Goal: Communication & Community: Answer question/provide support

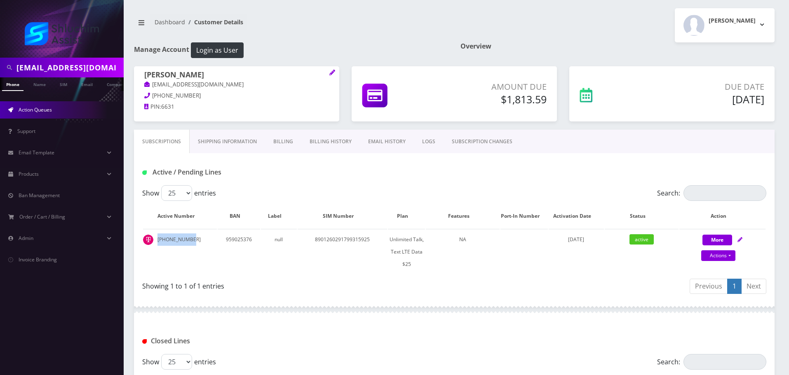
click at [36, 112] on span "Action Queues" at bounding box center [35, 109] width 33 height 7
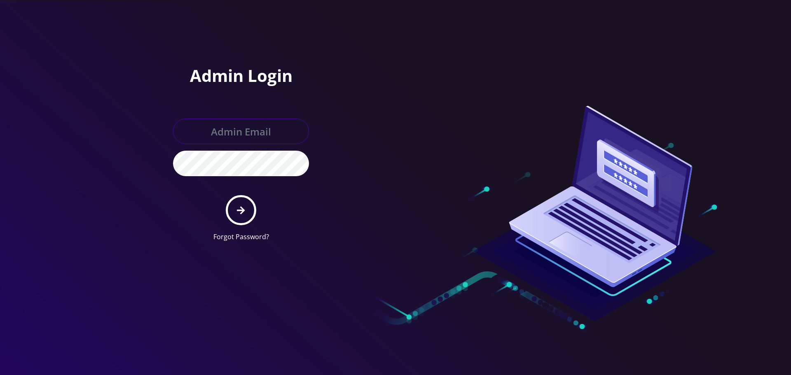
type input "[EMAIL_ADDRESS][DOMAIN_NAME]"
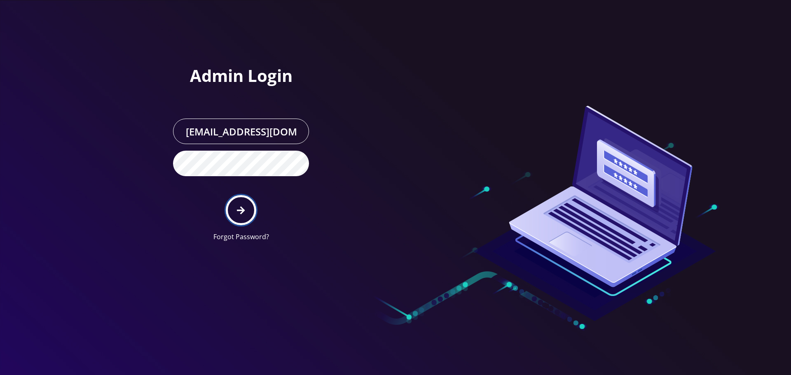
click at [236, 223] on button "submit" at bounding box center [241, 210] width 30 height 30
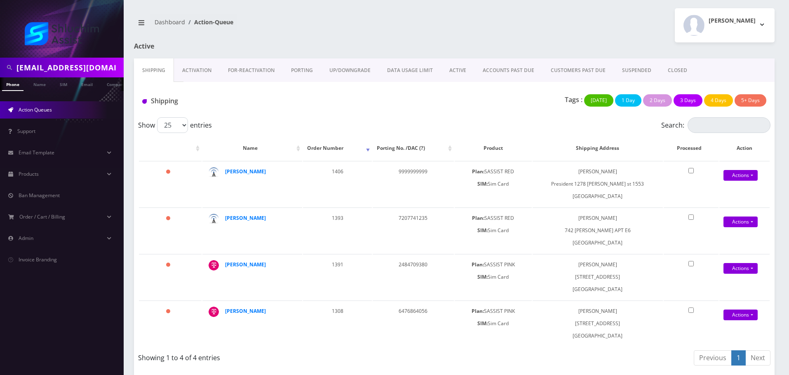
click at [509, 67] on link "ACCOUNTS PAST DUE" at bounding box center [508, 71] width 68 height 24
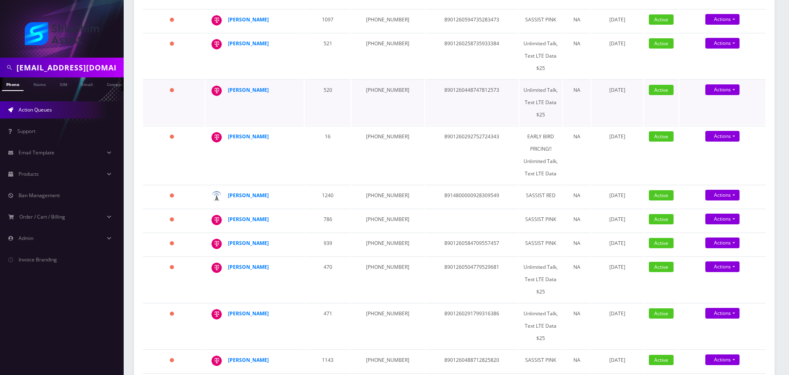
scroll to position [165, 0]
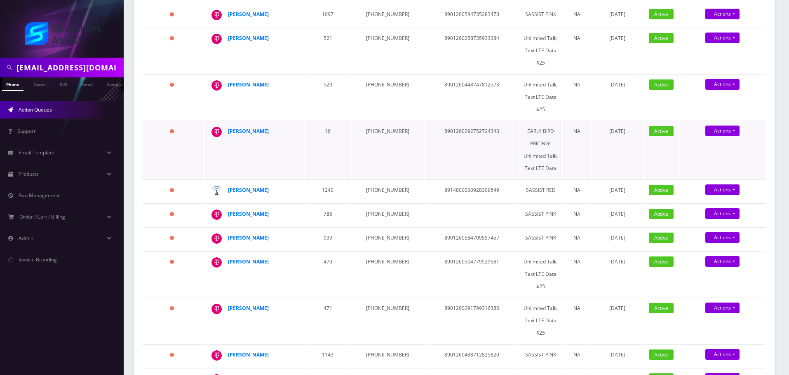
click at [239, 131] on td "Nechama Bergstein" at bounding box center [254, 150] width 98 height 58
click at [382, 209] on td "718-306-2272" at bounding box center [387, 215] width 72 height 23
click at [381, 209] on td "718-306-2272" at bounding box center [387, 215] width 72 height 23
click at [378, 207] on td "718-306-2272" at bounding box center [387, 215] width 72 height 23
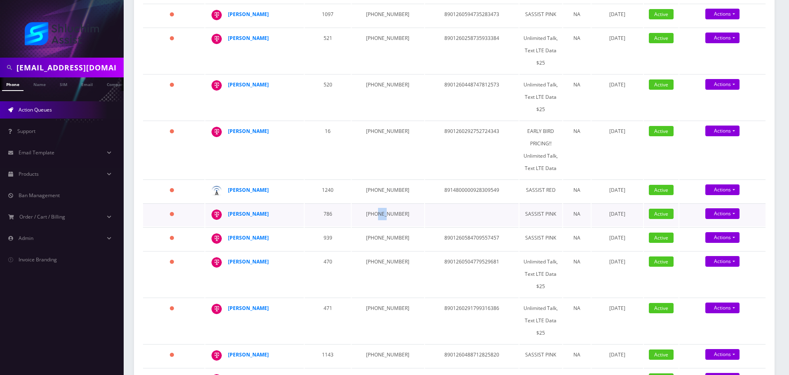
click at [378, 207] on td "718-306-2272" at bounding box center [387, 215] width 72 height 23
copy td "718-306-2272"
click at [382, 183] on td "934-223-9280" at bounding box center [387, 191] width 72 height 23
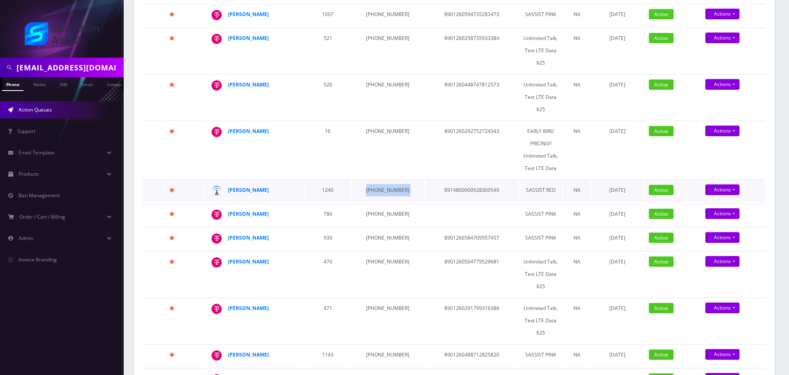
click at [382, 183] on td "934-223-9280" at bounding box center [387, 191] width 72 height 23
copy td "934-223-9280"
click at [381, 123] on td "708-616-6341" at bounding box center [387, 150] width 72 height 58
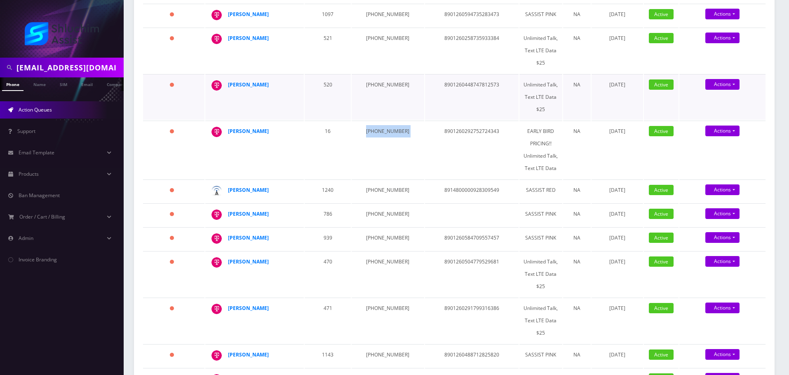
copy td "708-616-6341"
click at [375, 77] on td "[PHONE_NUMBER]" at bounding box center [387, 97] width 72 height 46
copy td "[PHONE_NUMBER]"
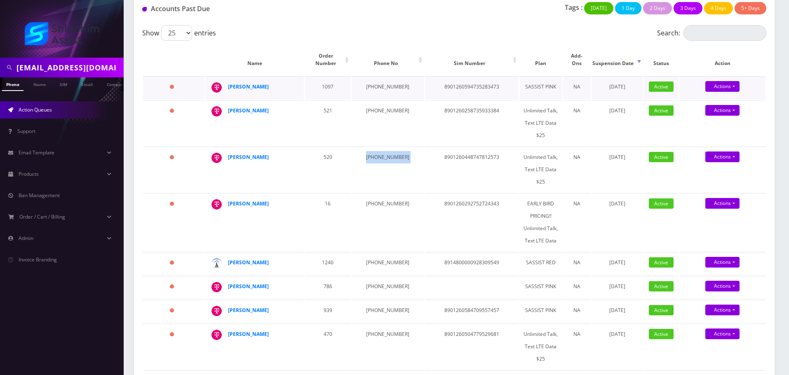
scroll to position [82, 0]
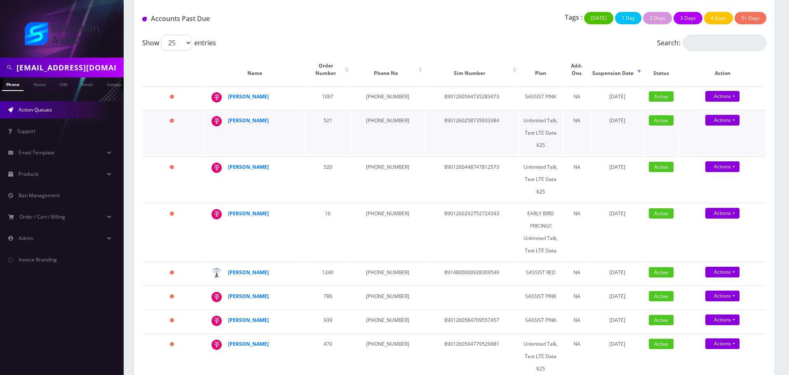
click at [381, 121] on td "929-331-8649" at bounding box center [387, 133] width 72 height 46
click at [380, 115] on td "929-331-8649" at bounding box center [387, 133] width 72 height 46
copy td "929-331-8649"
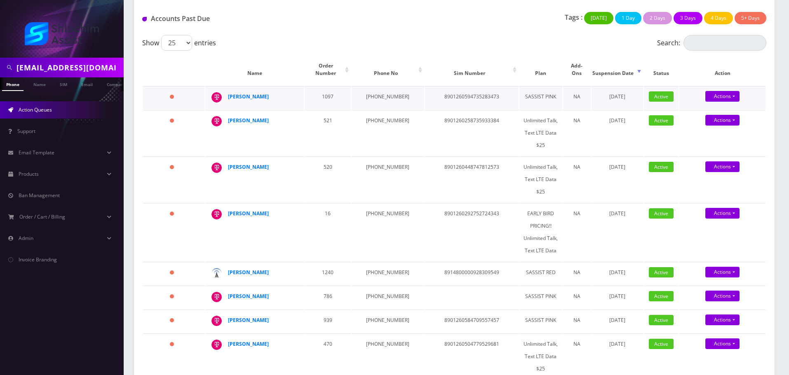
click at [373, 92] on td "929-690-6370" at bounding box center [387, 97] width 72 height 23
copy td "929-690-6370"
drag, startPoint x: 274, startPoint y: 92, endPoint x: 230, endPoint y: 90, distance: 44.1
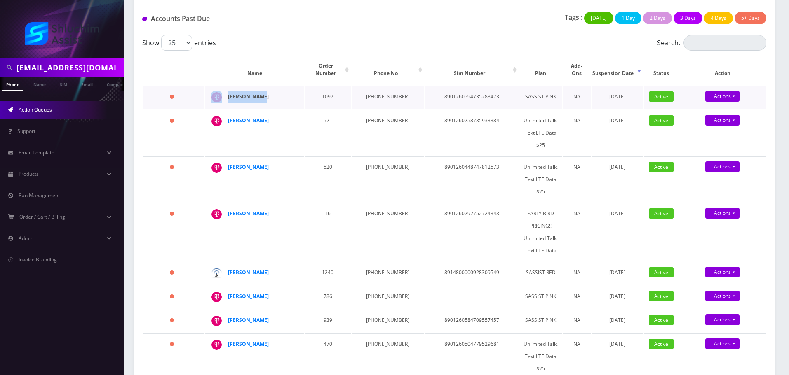
click at [226, 89] on td "Levik Gurkow" at bounding box center [254, 97] width 98 height 23
copy div "Levik Gurkow"
drag, startPoint x: 285, startPoint y: 115, endPoint x: 230, endPoint y: 115, distance: 55.6
click at [230, 115] on div "Menachem tiefenbrun" at bounding box center [259, 121] width 63 height 12
copy strong "Menachem tiefenbrun"
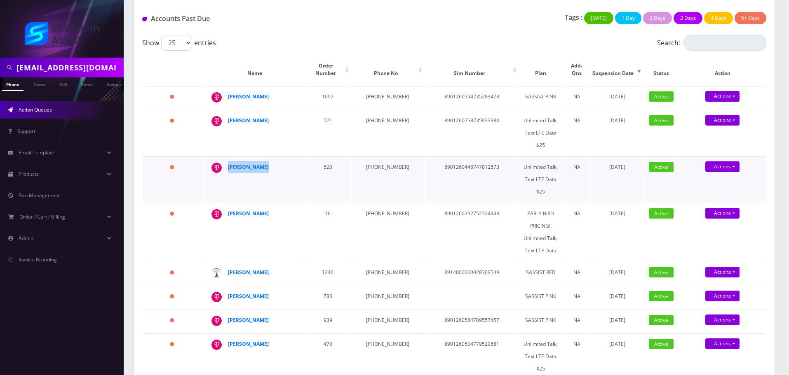
drag, startPoint x: 271, startPoint y: 160, endPoint x: 224, endPoint y: 158, distance: 47.0
click at [295, 161] on div "[PERSON_NAME]" at bounding box center [295, 161] width 0 height 0
copy div "[PERSON_NAME]"
drag, startPoint x: 291, startPoint y: 115, endPoint x: 284, endPoint y: 143, distance: 29.3
click at [245, 115] on td "Menachem tiefenbrun" at bounding box center [254, 133] width 98 height 46
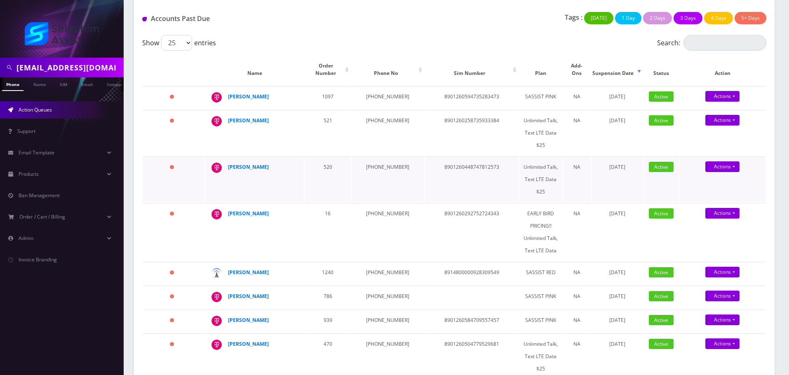
drag, startPoint x: 276, startPoint y: 184, endPoint x: 283, endPoint y: 193, distance: 11.4
click at [276, 185] on td "[PERSON_NAME]" at bounding box center [254, 180] width 98 height 46
drag, startPoint x: 286, startPoint y: 208, endPoint x: 218, endPoint y: 206, distance: 68.4
click at [295, 208] on div "Nechama Bergstein" at bounding box center [295, 208] width 0 height 0
copy div "Nechama Bergstein"
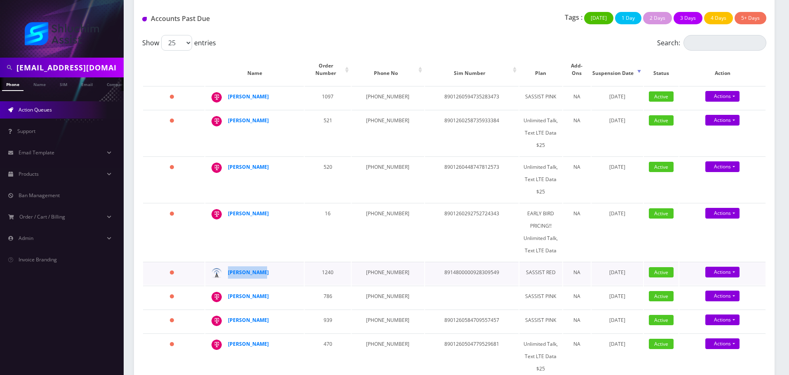
drag, startPoint x: 266, startPoint y: 263, endPoint x: 222, endPoint y: 265, distance: 44.1
click at [295, 267] on div "David Bulman" at bounding box center [295, 267] width 0 height 0
drag, startPoint x: 278, startPoint y: 290, endPoint x: 230, endPoint y: 290, distance: 48.2
click at [230, 290] on div "Daniel Bulman" at bounding box center [259, 296] width 63 height 12
click at [244, 293] on strong "Daniel Bulman" at bounding box center [248, 296] width 41 height 7
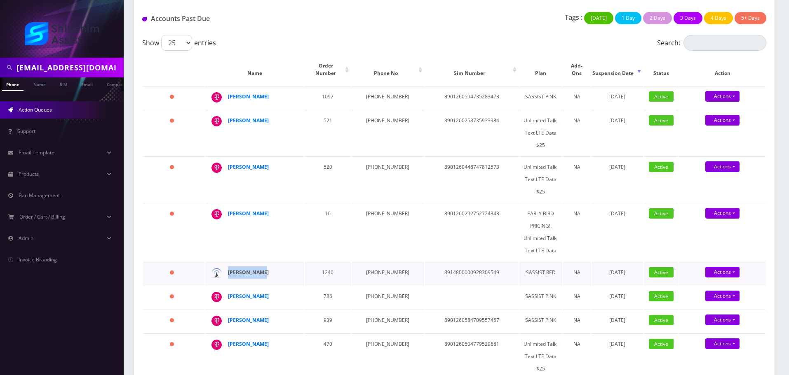
drag, startPoint x: 269, startPoint y: 265, endPoint x: 239, endPoint y: 265, distance: 30.9
click at [229, 267] on div "David Bulman" at bounding box center [259, 273] width 63 height 12
click at [246, 269] on strong "David Bulman" at bounding box center [248, 272] width 41 height 7
drag, startPoint x: 274, startPoint y: 207, endPoint x: 227, endPoint y: 213, distance: 48.2
click at [295, 208] on div "Nechama Bergstein" at bounding box center [295, 208] width 0 height 0
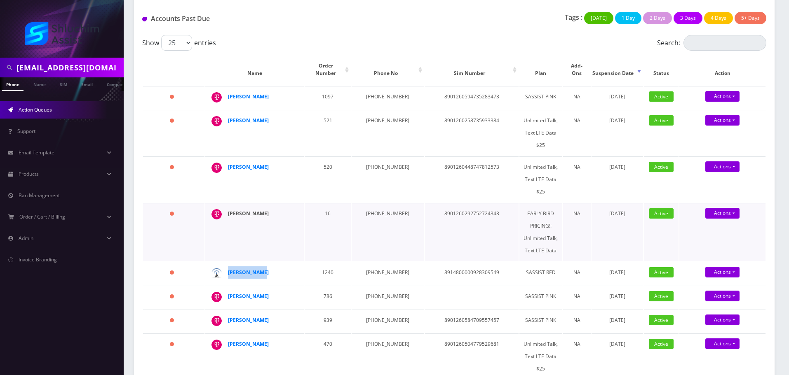
click at [249, 210] on strong "[PERSON_NAME]" at bounding box center [248, 213] width 41 height 7
drag, startPoint x: 275, startPoint y: 159, endPoint x: 213, endPoint y: 157, distance: 61.9
click at [295, 161] on div "Yosef Liberov" at bounding box center [295, 161] width 0 height 0
click at [246, 164] on strong "Yosef Liberov" at bounding box center [248, 167] width 41 height 7
click at [269, 117] on strong "[PERSON_NAME]" at bounding box center [248, 120] width 41 height 7
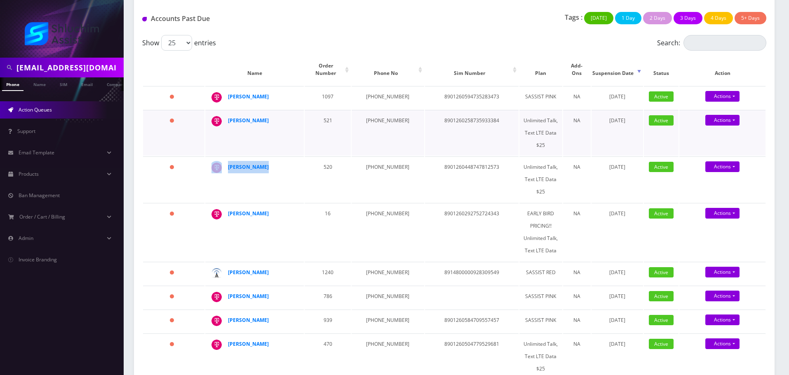
drag, startPoint x: 291, startPoint y: 111, endPoint x: 220, endPoint y: 112, distance: 71.3
click at [295, 115] on div "Menachem tiefenbrun" at bounding box center [295, 115] width 0 height 0
click at [255, 117] on strong "Menachem tiefenbrun" at bounding box center [248, 120] width 41 height 7
click at [263, 91] on div "Levik Gurkow" at bounding box center [259, 97] width 63 height 12
click at [260, 93] on strong "Levik Gurkow" at bounding box center [248, 96] width 41 height 7
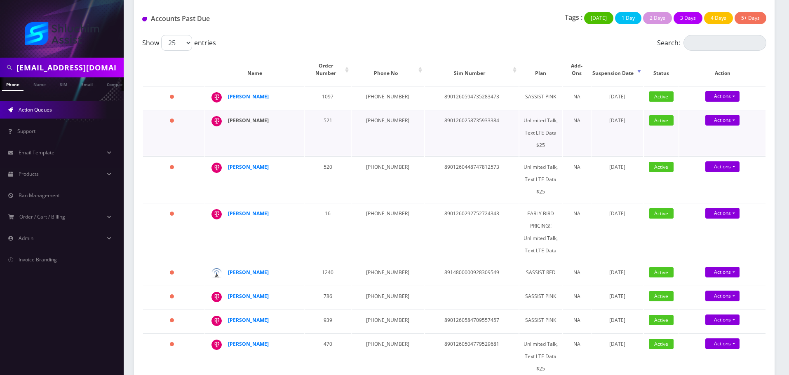
click at [269, 117] on strong "Menachem tiefenbrun" at bounding box center [248, 120] width 41 height 7
click at [246, 164] on strong "Yosef Liberov" at bounding box center [248, 167] width 41 height 7
click at [66, 66] on input "yossikrinsky10@gmail.com" at bounding box center [68, 68] width 105 height 16
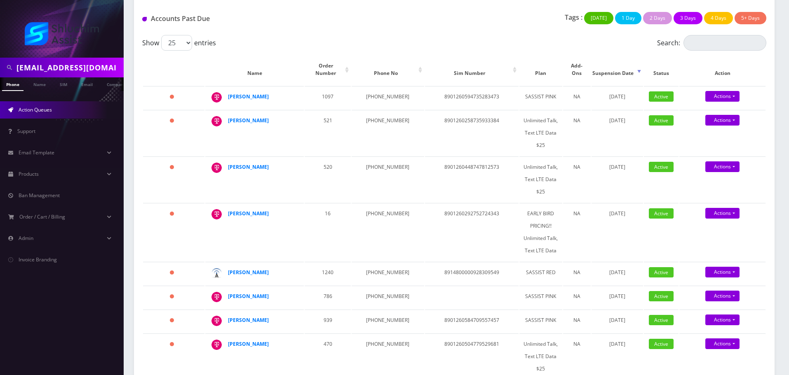
paste input "708-616-6341"
type input "708-616-6341"
click at [269, 117] on strong "Menachem tiefenbrun" at bounding box center [248, 120] width 41 height 7
click at [252, 269] on strong "David Bulman" at bounding box center [248, 272] width 41 height 7
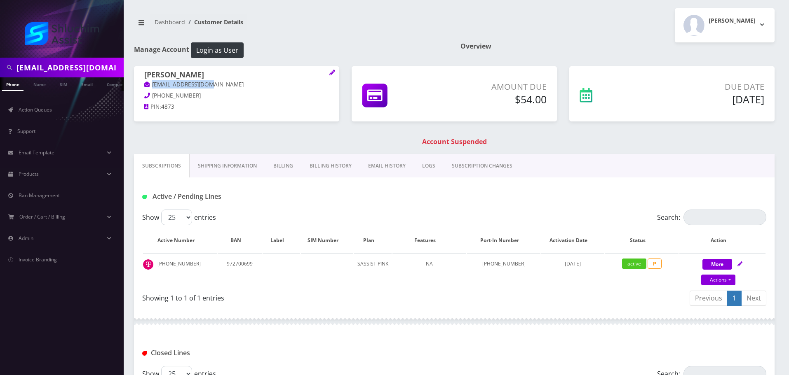
drag, startPoint x: 170, startPoint y: 82, endPoint x: 137, endPoint y: 82, distance: 33.0
click at [137, 82] on div "Daniel Bulman dbulman13@gmail.com 718-306-2272 PIN: 4873" at bounding box center [236, 92] width 205 height 52
copy link "dbulman13@gmail.com"
drag, startPoint x: 241, startPoint y: 88, endPoint x: 134, endPoint y: 87, distance: 106.3
click at [134, 87] on div "David Bulman Davidbulman40@gmail.com 934-223-9280 PIN: 6827" at bounding box center [236, 92] width 205 height 52
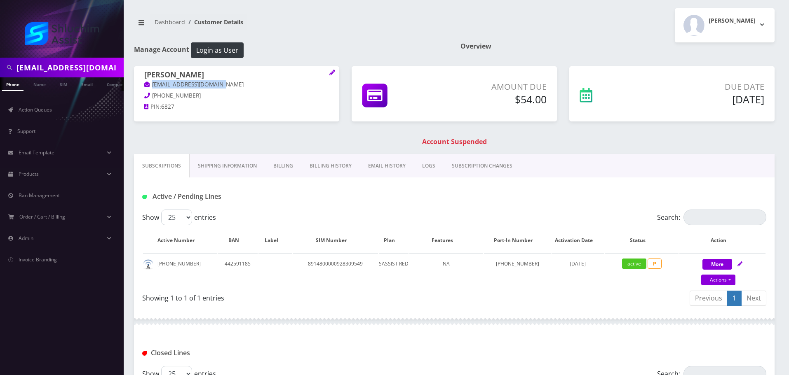
copy link "Davidbulman40@gmail.com"
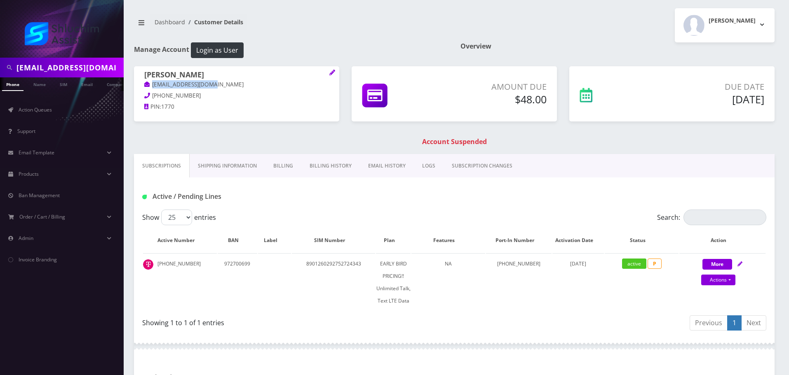
drag, startPoint x: 232, startPoint y: 87, endPoint x: 139, endPoint y: 86, distance: 92.7
click at [138, 86] on div "Nechama Bergstein morahndina@gmail.com 708-524-1530 PIN: 1770" at bounding box center [236, 92] width 205 height 52
copy link "morahndina@gmail.com"
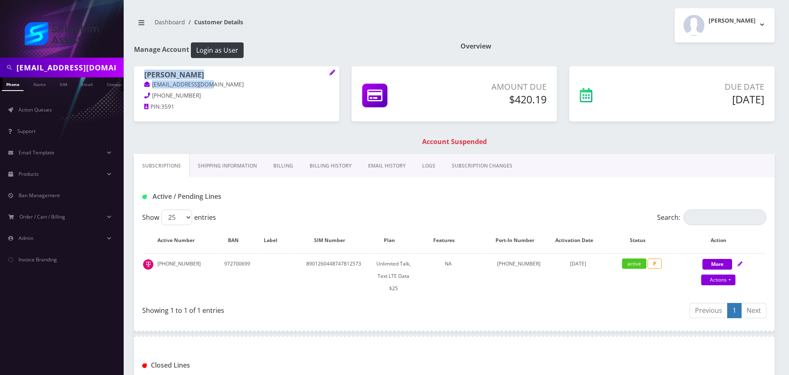
drag, startPoint x: 212, startPoint y: 84, endPoint x: 132, endPoint y: 84, distance: 79.9
click at [132, 84] on div "[PERSON_NAME] [EMAIL_ADDRESS][DOMAIN_NAME] [PHONE_NUMBER] PIN: 3591" at bounding box center [237, 92] width 218 height 52
copy span "[PERSON_NAME] [EMAIL_ADDRESS][DOMAIN_NAME]"
click at [211, 80] on p "ycliberov@gmail.com" at bounding box center [236, 84] width 185 height 9
drag, startPoint x: 217, startPoint y: 86, endPoint x: 145, endPoint y: 70, distance: 74.2
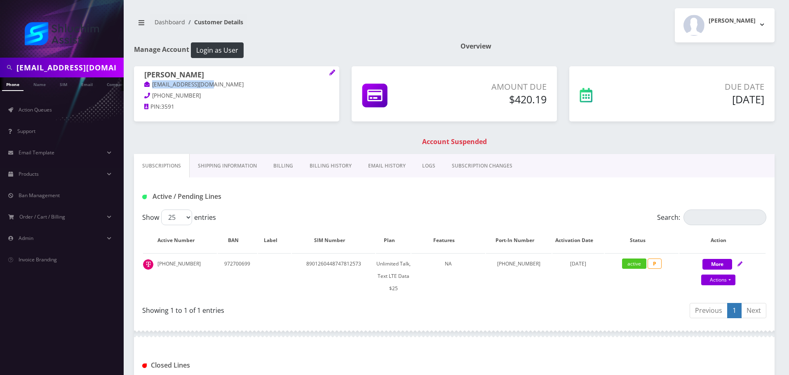
click at [144, 87] on p "ycliberov@gmail.com" at bounding box center [236, 84] width 185 height 9
copy link "ycliberov@gmail.com"
drag, startPoint x: 239, startPoint y: 84, endPoint x: 153, endPoint y: 85, distance: 85.7
click at [153, 85] on p "[EMAIL_ADDRESS][DOMAIN_NAME]" at bounding box center [236, 84] width 185 height 9
copy link "[EMAIL_ADDRESS][DOMAIN_NAME]"
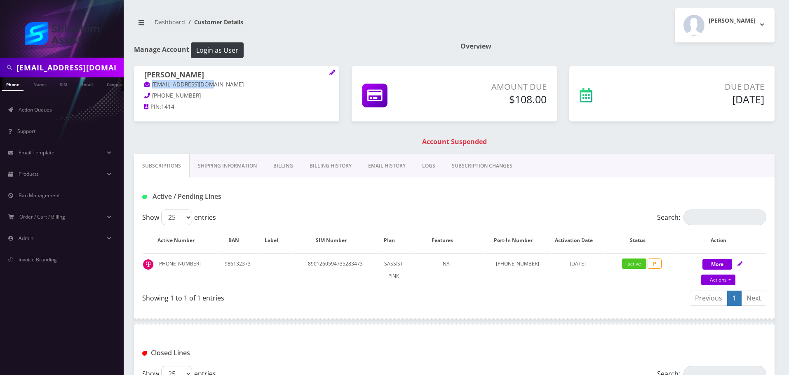
drag, startPoint x: 221, startPoint y: 88, endPoint x: 150, endPoint y: 90, distance: 70.9
click at [150, 90] on span "Levik Gurkow l10gurkow@gmail.com" at bounding box center [236, 80] width 185 height 21
copy link "l10gurkow@gmail.com"
click at [384, 169] on link "EMAIL HISTORY" at bounding box center [387, 166] width 54 height 24
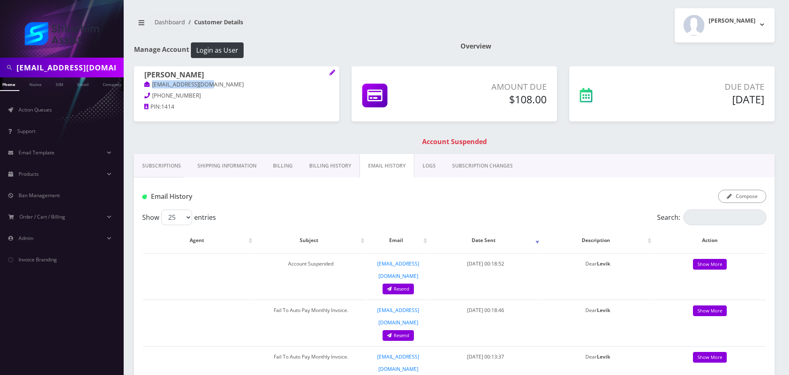
click at [338, 168] on link "Billing History" at bounding box center [330, 166] width 59 height 24
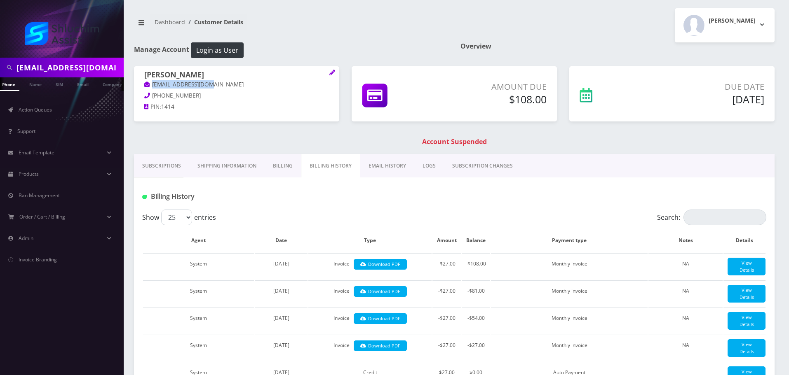
click at [368, 167] on link "EMAIL HISTORY" at bounding box center [387, 166] width 54 height 24
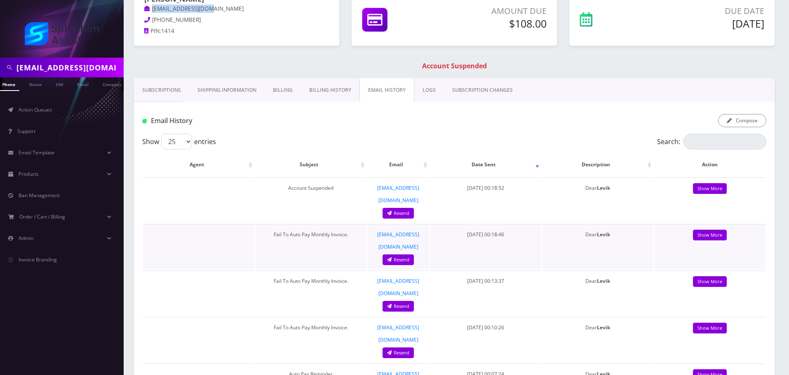
scroll to position [82, 0]
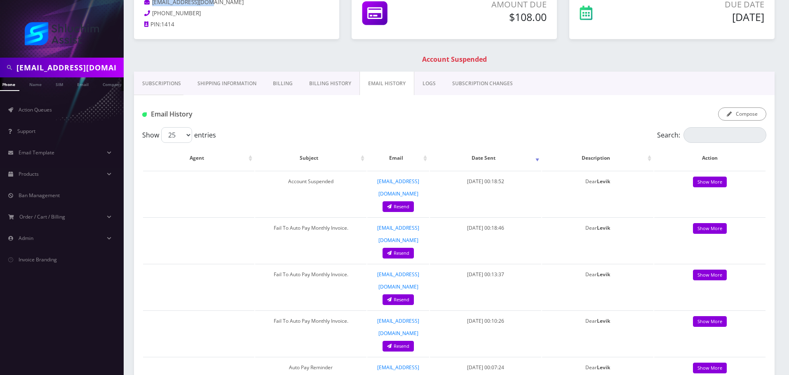
click at [161, 81] on link "Subscriptions" at bounding box center [161, 84] width 55 height 24
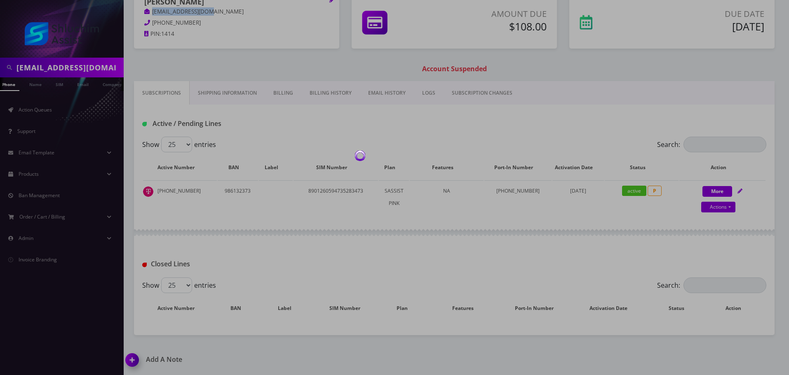
scroll to position [82, 0]
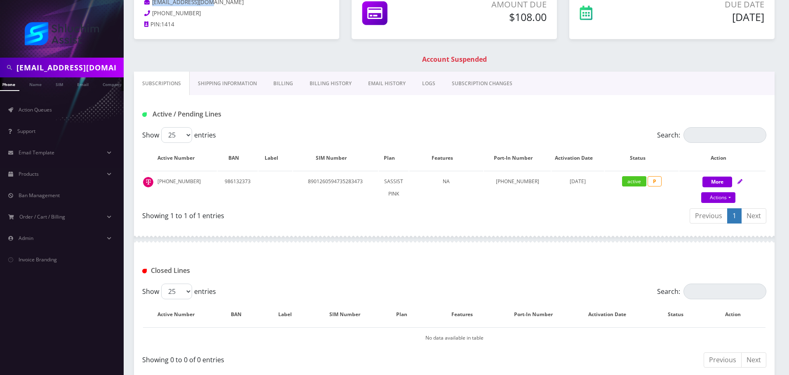
click at [340, 84] on link "Billing History" at bounding box center [330, 84] width 59 height 24
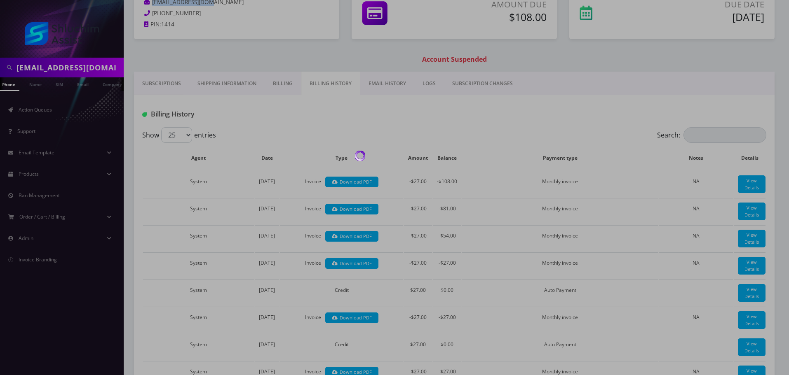
drag, startPoint x: 384, startPoint y: 80, endPoint x: 398, endPoint y: 87, distance: 15.1
click at [385, 80] on link "EMAIL HISTORY" at bounding box center [387, 84] width 54 height 24
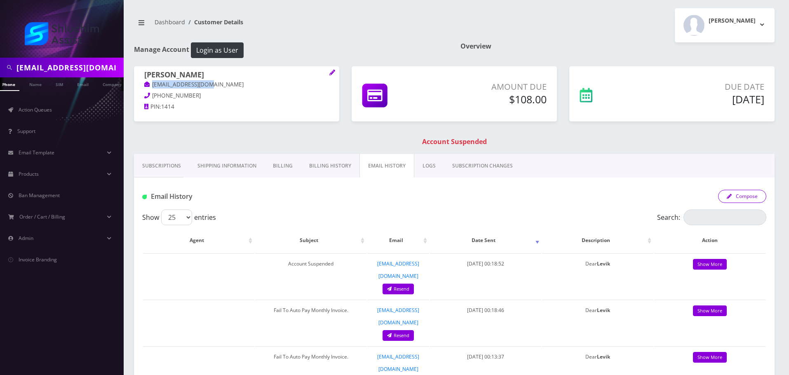
click at [758, 197] on button "Compose" at bounding box center [742, 196] width 48 height 13
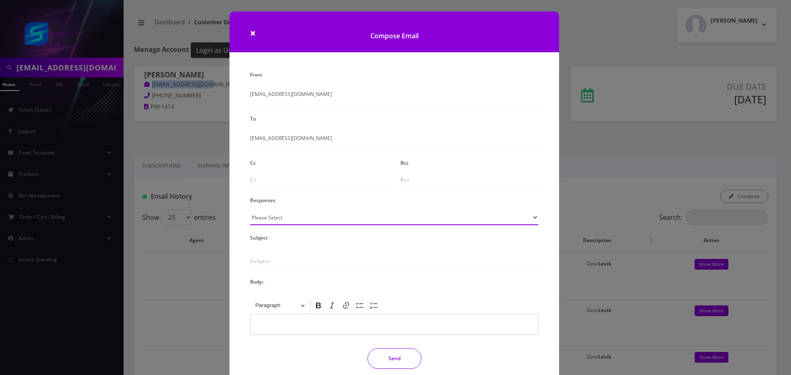
click at [298, 220] on select "Please Select TMobile port Unable to activate CH Pickup Past Due Pick up follow…" at bounding box center [394, 218] width 288 height 16
select select "29"
click at [250, 210] on select "Please Select TMobile port Unable to activate CH Pickup Past Due Pick up follow…" at bounding box center [394, 218] width 288 height 16
type input "Subject: URGENT Action Required: Past Due Payment for Shluchim Assist"
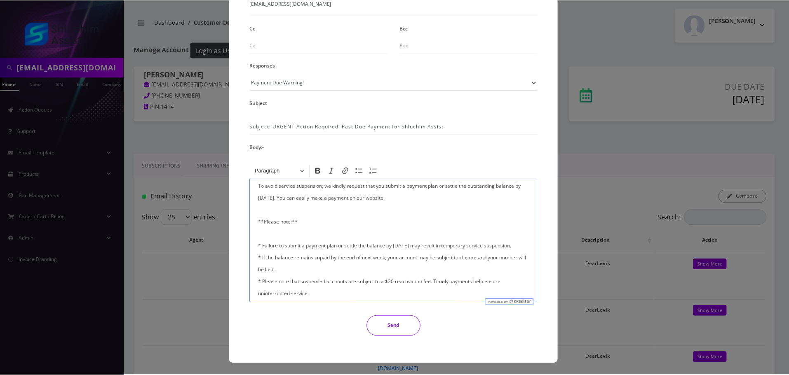
scroll to position [165, 0]
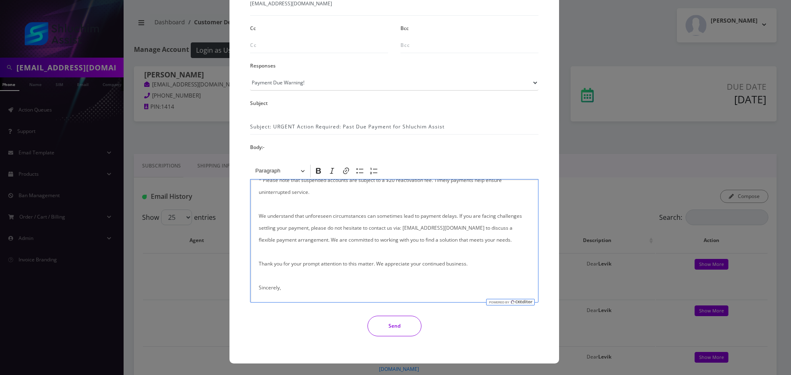
click at [417, 337] on div "From info@shluchimassist.com To l10gurkow@gmail.com Cc Bcc Responses Please Sel…" at bounding box center [394, 138] width 301 height 409
click at [406, 324] on button "Send" at bounding box center [395, 326] width 54 height 21
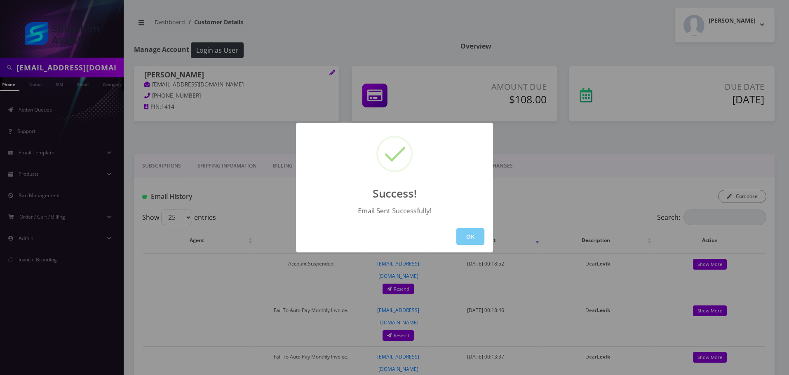
click at [459, 240] on button "OK" at bounding box center [470, 236] width 28 height 17
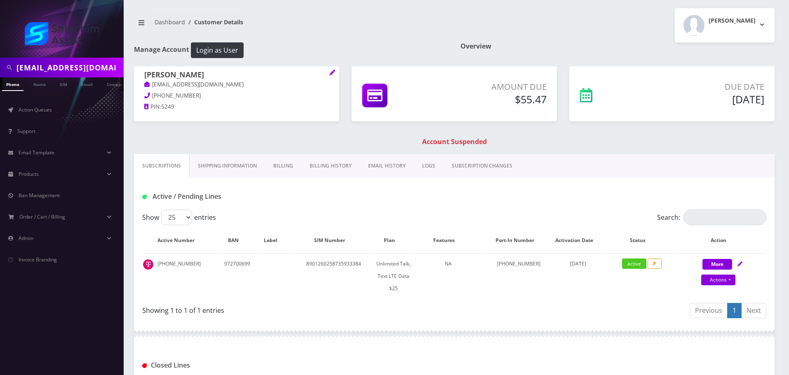
click at [287, 165] on link "Billing" at bounding box center [283, 166] width 36 height 24
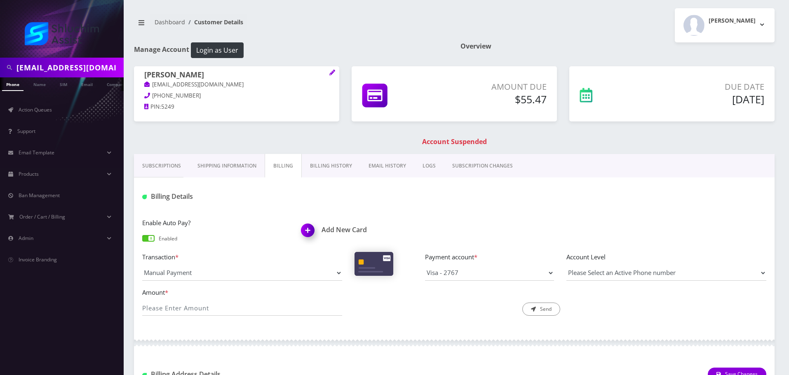
click at [322, 167] on link "Billing History" at bounding box center [331, 166] width 59 height 24
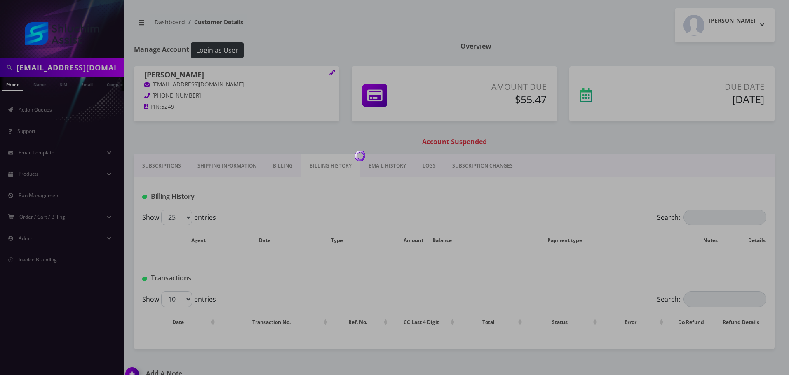
click at [290, 167] on div at bounding box center [394, 187] width 789 height 375
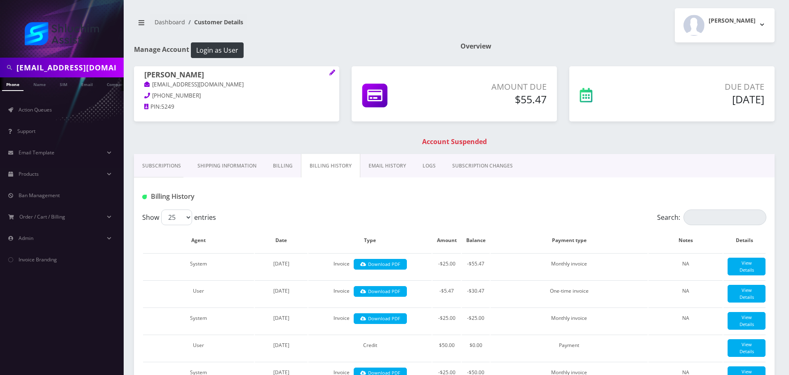
click at [293, 168] on link "Billing" at bounding box center [283, 166] width 36 height 24
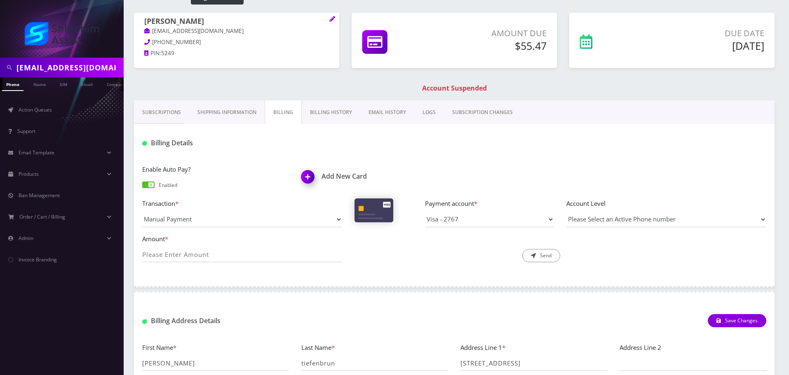
scroll to position [148, 0]
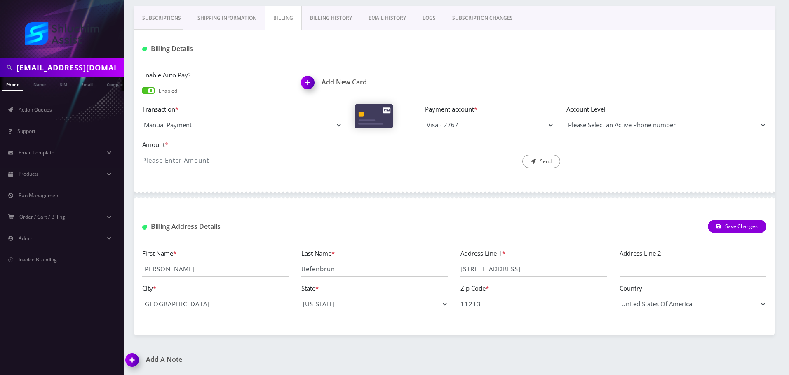
click at [326, 20] on link "Billing History" at bounding box center [331, 18] width 59 height 24
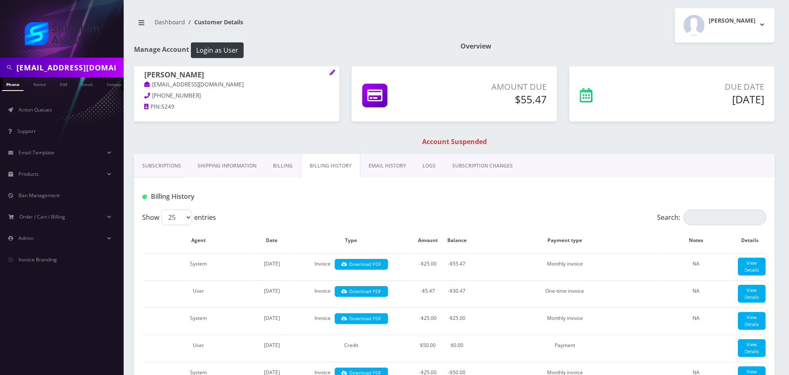
click at [383, 163] on link "EMAIL HISTORY" at bounding box center [387, 166] width 54 height 24
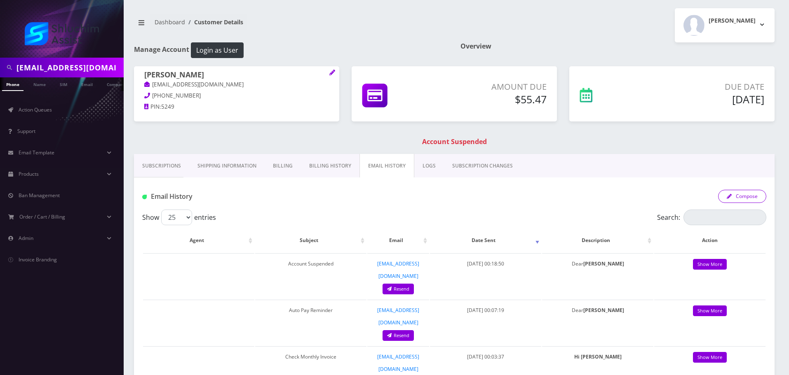
click at [740, 196] on button "Compose" at bounding box center [742, 196] width 48 height 13
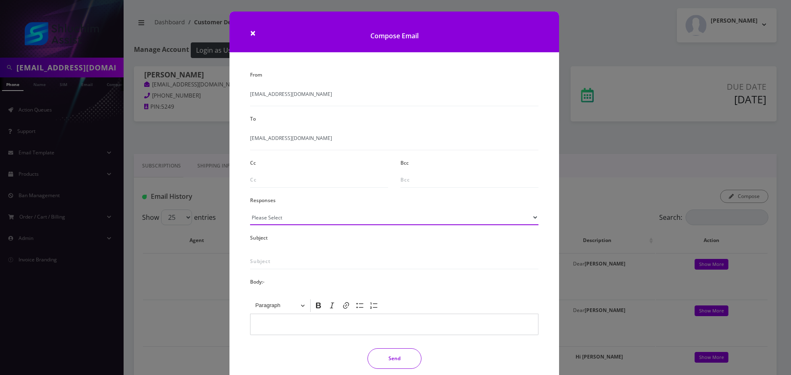
click at [299, 217] on select "Please Select TMobile port Unable to activate CH Pickup Past Due Pick up follow…" at bounding box center [394, 218] width 288 height 16
select select "29"
click at [250, 210] on select "Please Select TMobile port Unable to activate CH Pickup Past Due Pick up follow…" at bounding box center [394, 218] width 288 height 16
type input "Subject: URGENT Action Required: Past Due Payment for Shluchim Assist"
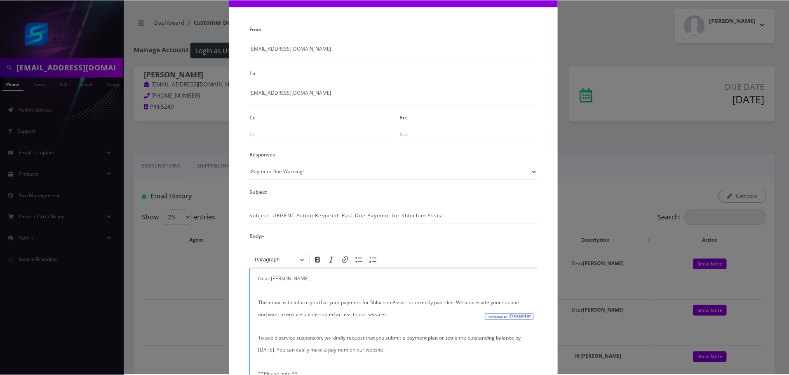
scroll to position [135, 0]
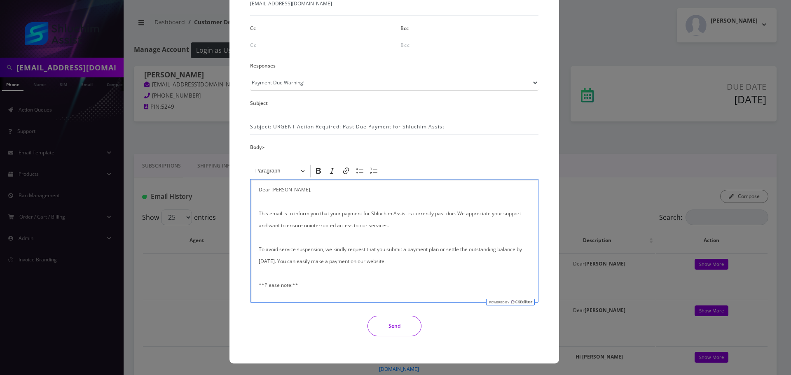
click at [398, 325] on button "Send" at bounding box center [395, 326] width 54 height 21
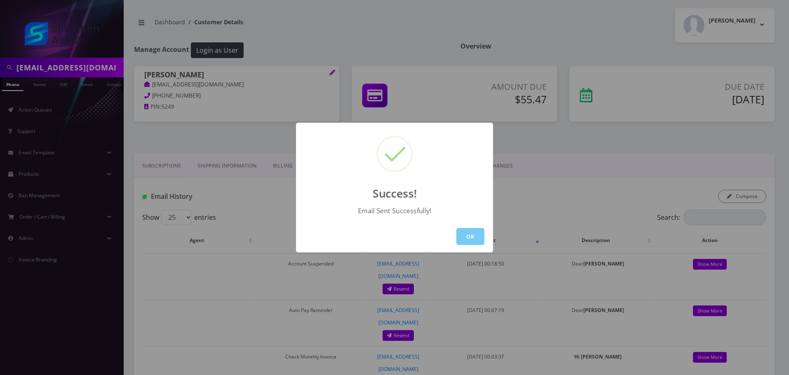
click at [466, 231] on button "OK" at bounding box center [470, 236] width 28 height 17
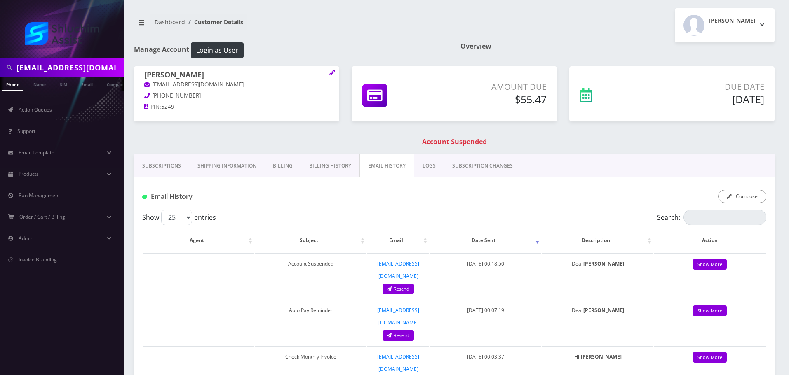
click at [158, 157] on link "Subscriptions" at bounding box center [161, 166] width 55 height 24
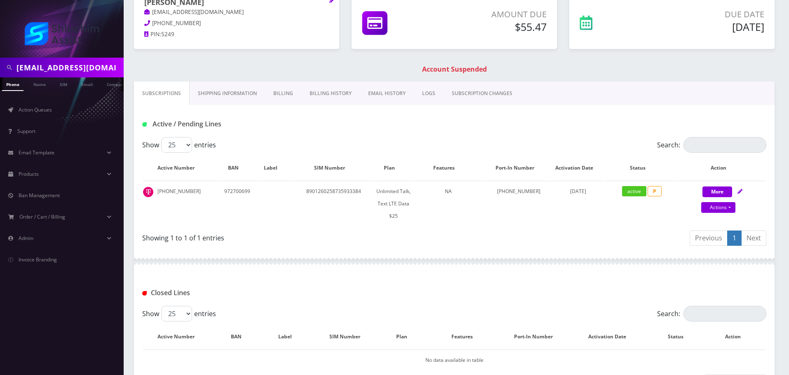
scroll to position [82, 0]
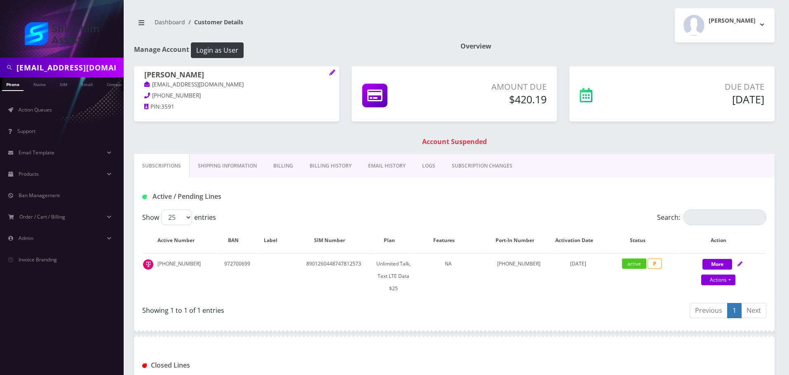
click at [327, 166] on link "Billing History" at bounding box center [330, 166] width 59 height 24
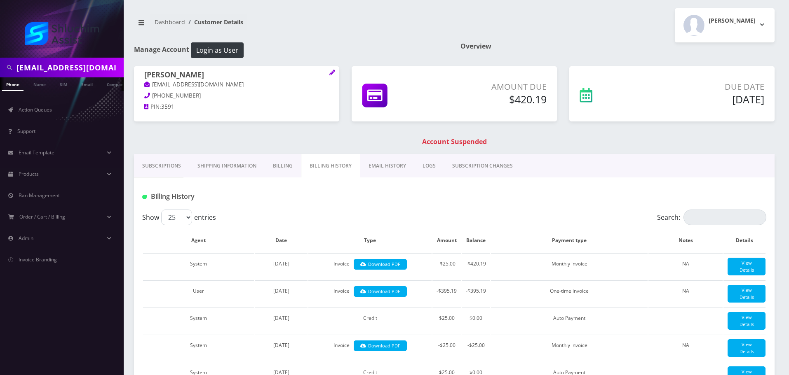
click at [159, 166] on link "Subscriptions" at bounding box center [161, 166] width 55 height 24
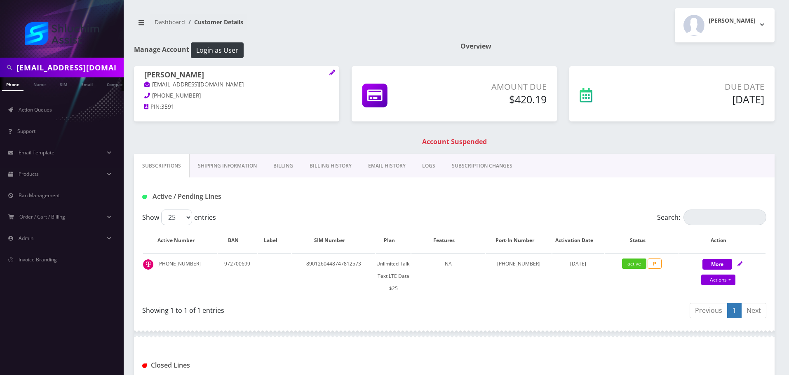
click at [478, 167] on link "SUBSCRIPTION CHANGES" at bounding box center [481, 166] width 77 height 24
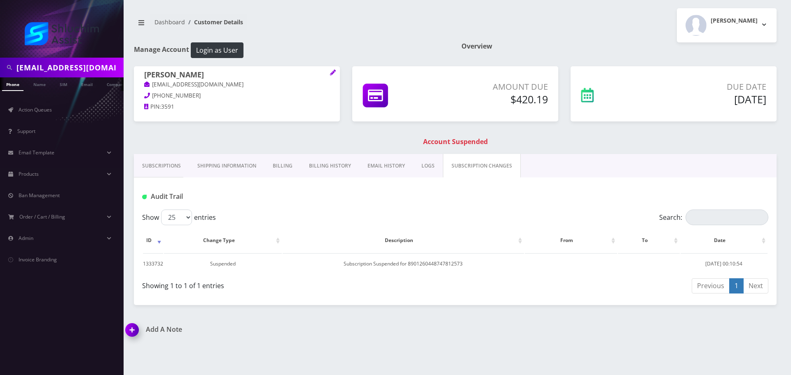
click at [389, 165] on link "EMAIL HISTORY" at bounding box center [386, 166] width 54 height 24
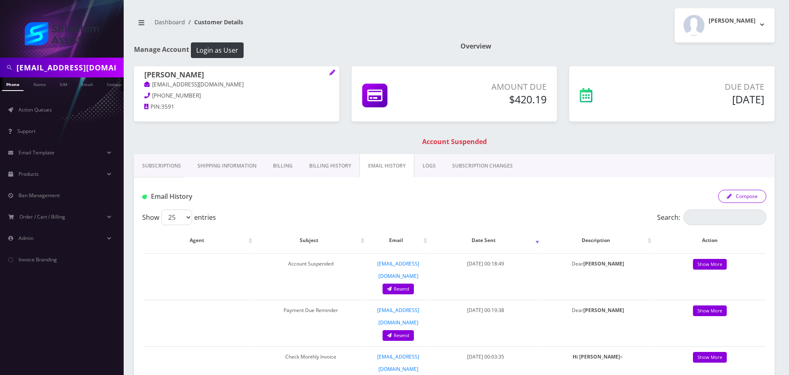
click at [746, 202] on button "Compose" at bounding box center [742, 196] width 48 height 13
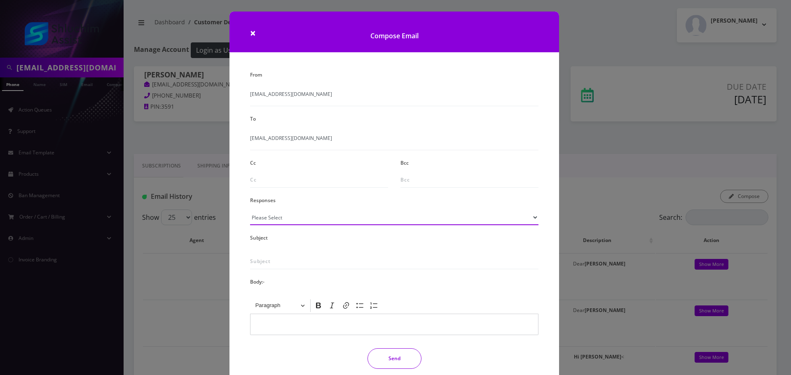
click at [302, 214] on select "Please Select TMobile port Unable to activate CH Pickup Past Due Pick up follow…" at bounding box center [394, 218] width 288 height 16
select select "29"
click at [250, 210] on select "Please Select TMobile port Unable to activate CH Pickup Past Due Pick up follow…" at bounding box center [394, 218] width 288 height 16
type input "Subject: URGENT Action Required: Past Due Payment for Shluchim Assist"
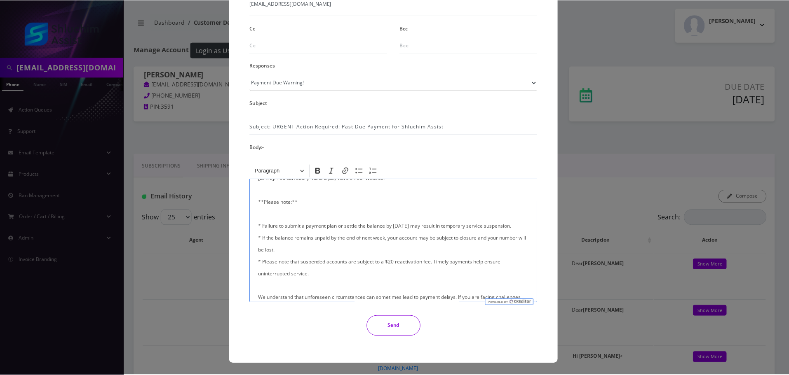
scroll to position [197, 0]
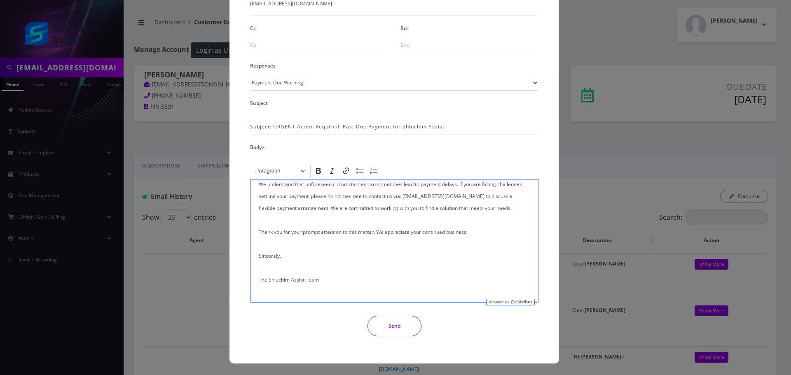
click at [394, 335] on button "Send" at bounding box center [395, 326] width 54 height 21
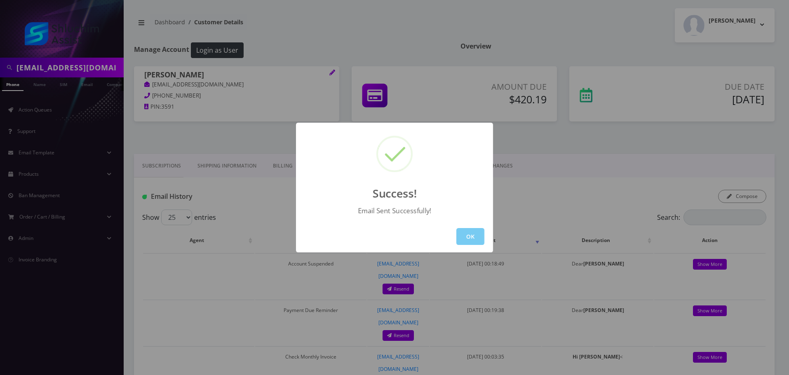
click at [474, 239] on button "OK" at bounding box center [470, 236] width 28 height 17
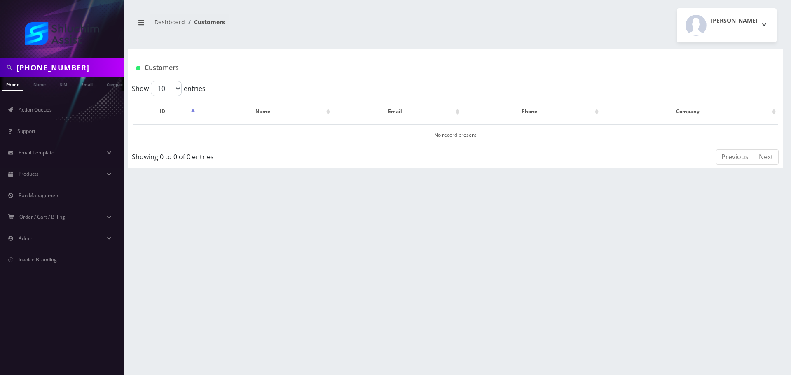
scroll to position [0, 4]
click at [86, 66] on input "[PHONE_NUMBER]" at bounding box center [68, 68] width 105 height 16
click at [55, 68] on input "[PHONE_NUMBER]" at bounding box center [68, 68] width 105 height 16
type input "7086166341"
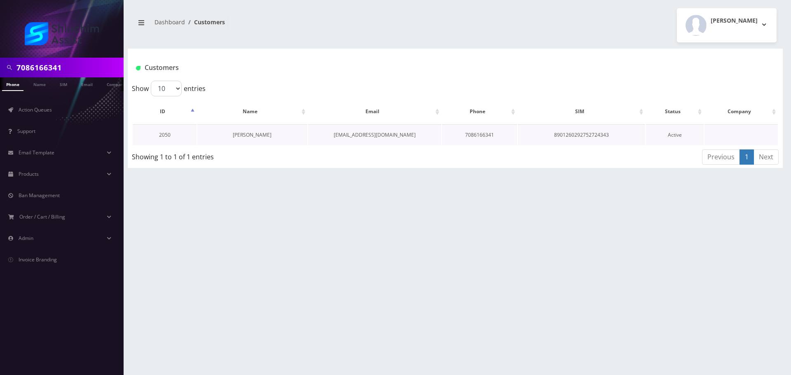
click at [269, 136] on link "[PERSON_NAME]" at bounding box center [252, 134] width 39 height 7
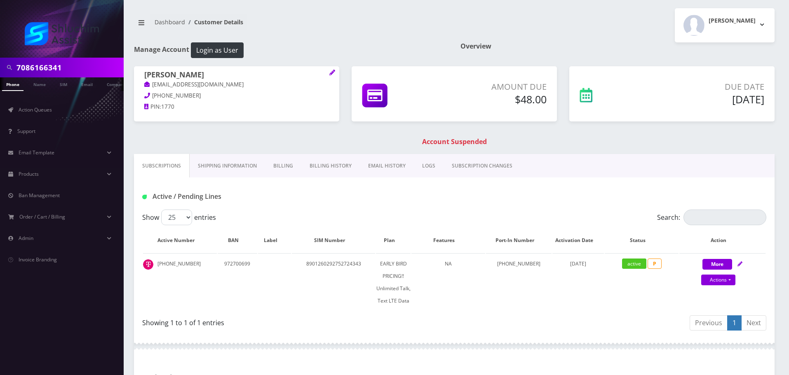
click at [317, 171] on link "Billing History" at bounding box center [330, 166] width 59 height 24
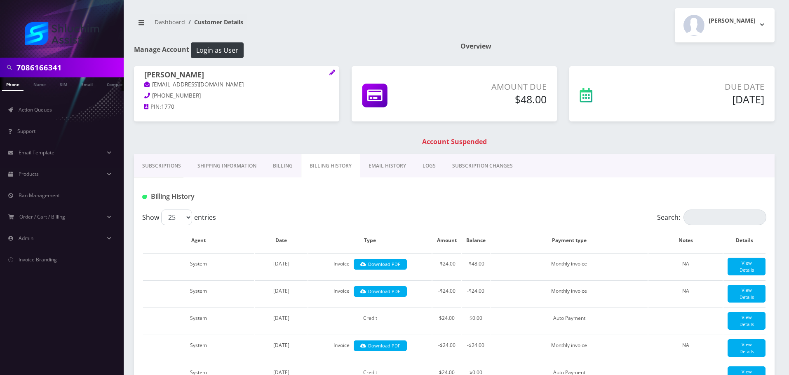
click at [370, 161] on link "EMAIL HISTORY" at bounding box center [387, 166] width 54 height 24
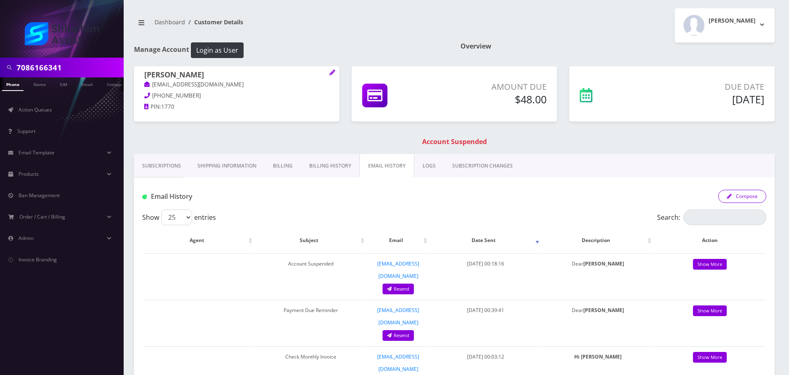
click at [760, 195] on button "Compose" at bounding box center [742, 196] width 48 height 13
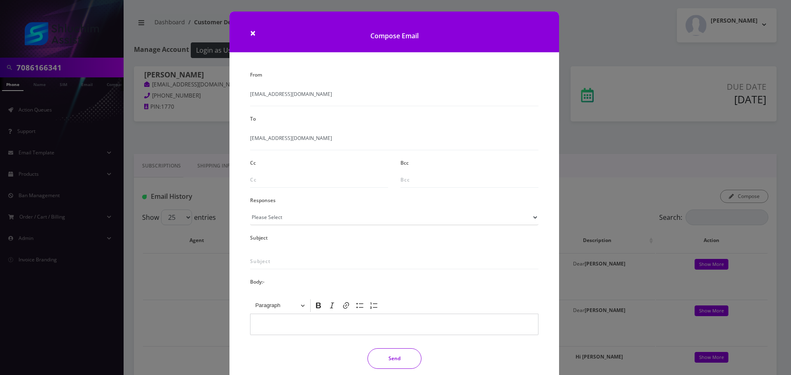
click at [316, 226] on div "From info@shluchimassist.com To morahndina@gmail.com Cc Bcc Responses Please Se…" at bounding box center [394, 222] width 301 height 307
click at [320, 216] on select "Please Select TMobile port Unable to activate CH Pickup Past Due Pick up follow…" at bounding box center [394, 218] width 288 height 16
select select "29"
click at [250, 210] on select "Please Select TMobile port Unable to activate CH Pickup Past Due Pick up follow…" at bounding box center [394, 218] width 288 height 16
type input "Subject: URGENT Action Required: Past Due Payment for Shluchim Assist"
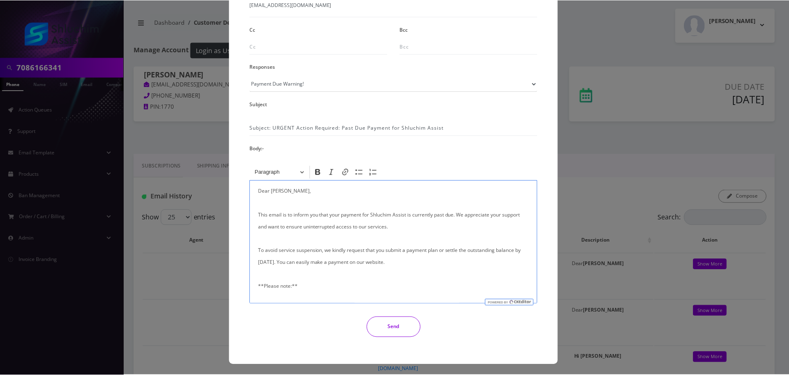
scroll to position [135, 0]
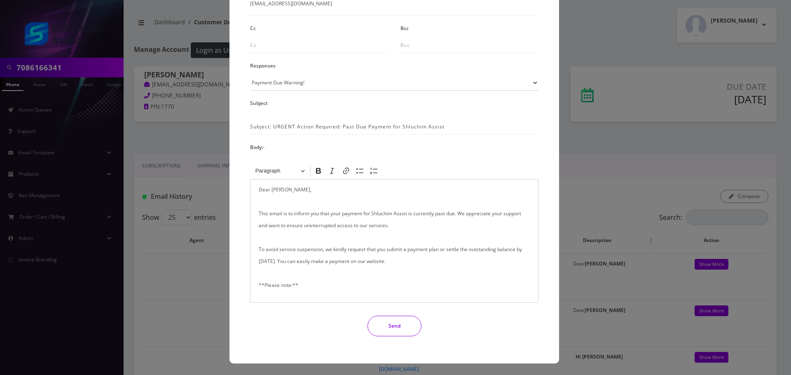
click at [400, 323] on button "Send" at bounding box center [395, 326] width 54 height 21
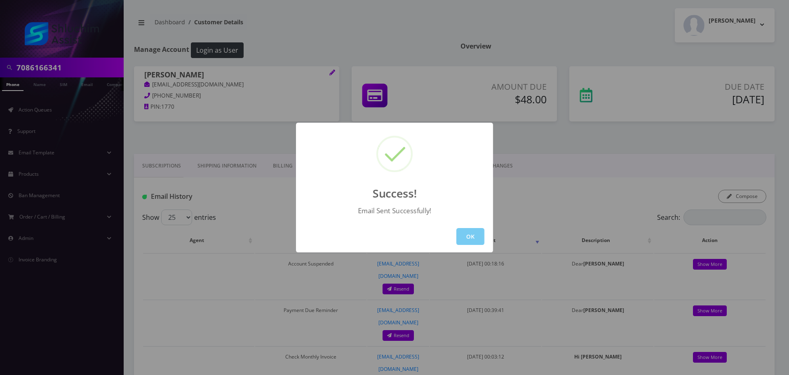
click at [471, 240] on button "OK" at bounding box center [470, 236] width 28 height 17
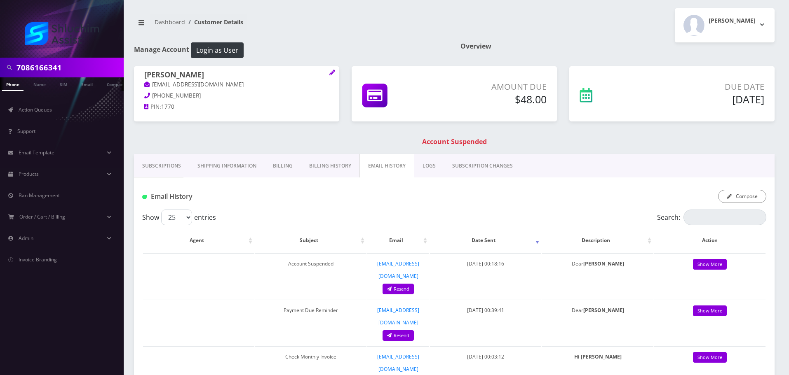
click at [143, 169] on link "Subscriptions" at bounding box center [161, 166] width 55 height 24
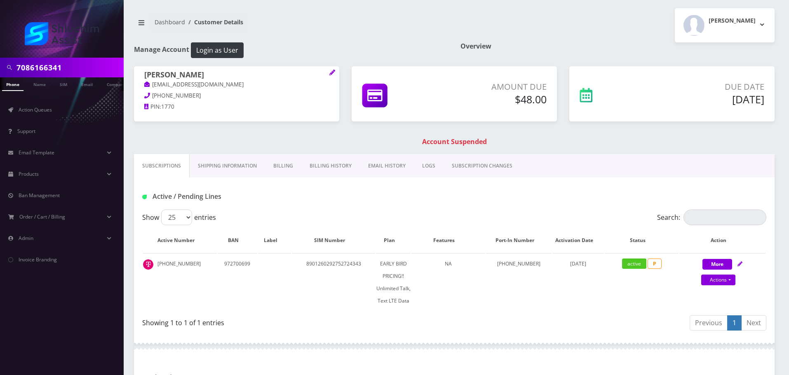
click at [74, 67] on input "7086166341" at bounding box center [68, 68] width 105 height 16
paste input "934-223-9280"
click at [52, 68] on input "934-223-9280" at bounding box center [68, 68] width 105 height 16
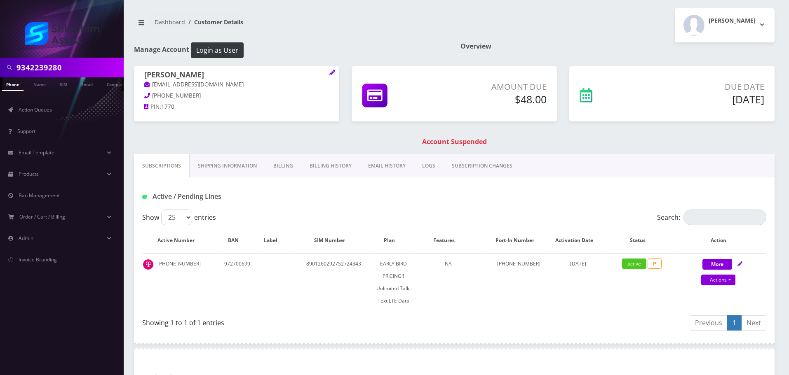
type input "9342239280"
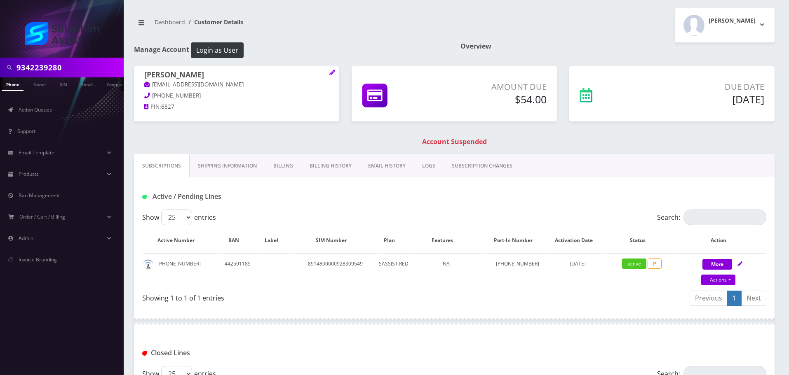
click at [307, 166] on link "Billing History" at bounding box center [330, 166] width 59 height 24
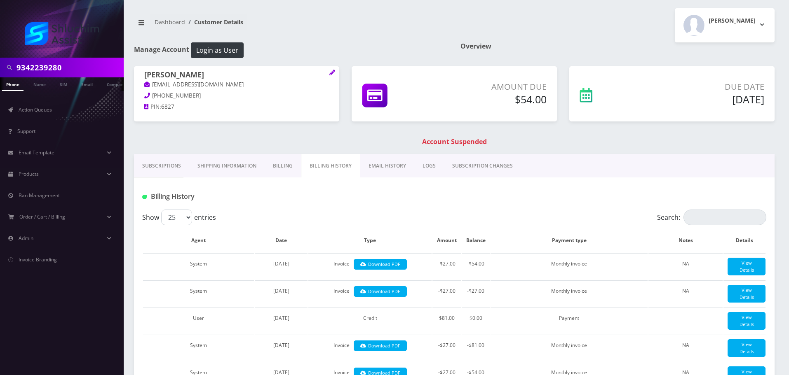
click at [388, 169] on link "EMAIL HISTORY" at bounding box center [387, 166] width 54 height 24
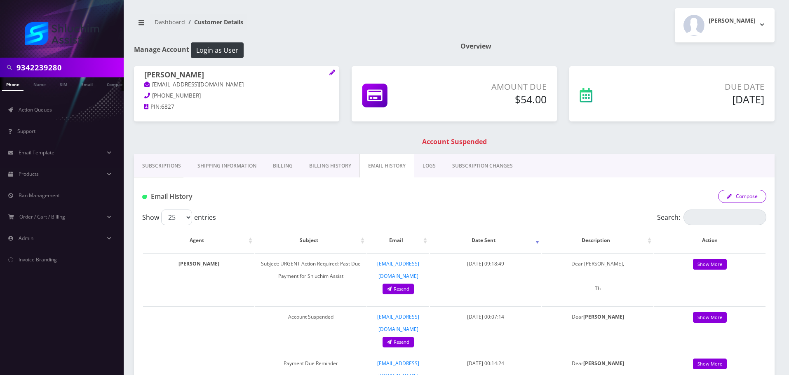
click at [745, 196] on button "Compose" at bounding box center [742, 196] width 48 height 13
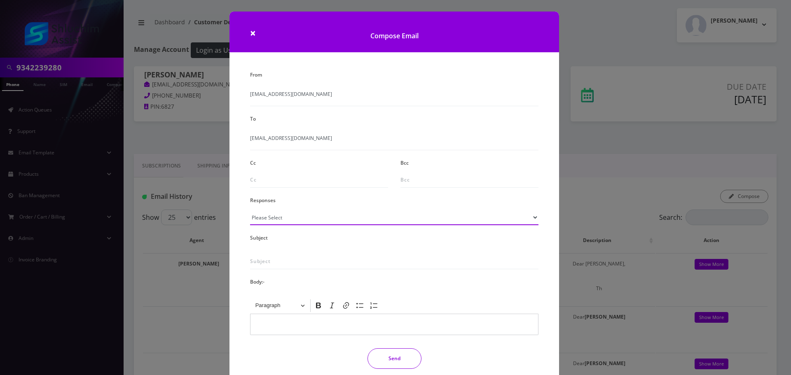
click at [286, 217] on select "Please Select TMobile port Unable to activate CH Pickup Past Due Pick up follow…" at bounding box center [394, 218] width 288 height 16
select select "29"
click at [250, 210] on select "Please Select TMobile port Unable to activate CH Pickup Past Due Pick up follow…" at bounding box center [394, 218] width 288 height 16
type input "Subject: URGENT Action Required: Past Due Payment for Shluchim Assist"
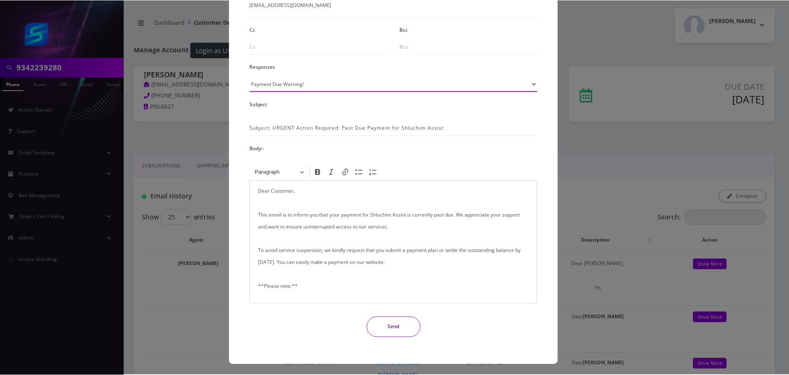
scroll to position [135, 0]
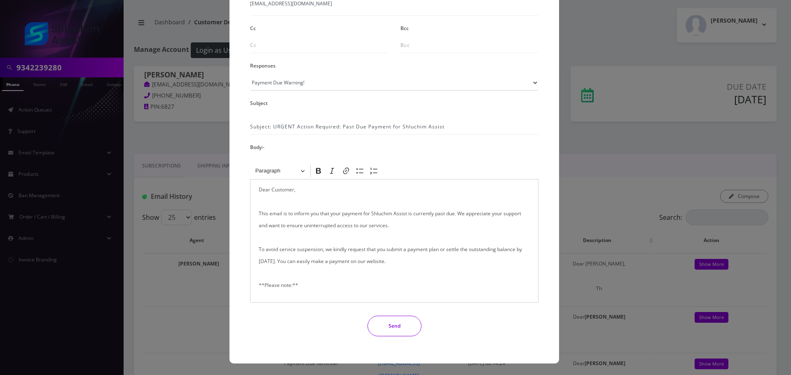
click at [285, 191] on p "Dear Customer, This email is to inform you that your payment for Shluchim Assis…" at bounding box center [394, 339] width 271 height 311
click at [403, 323] on button "Send" at bounding box center [395, 326] width 54 height 21
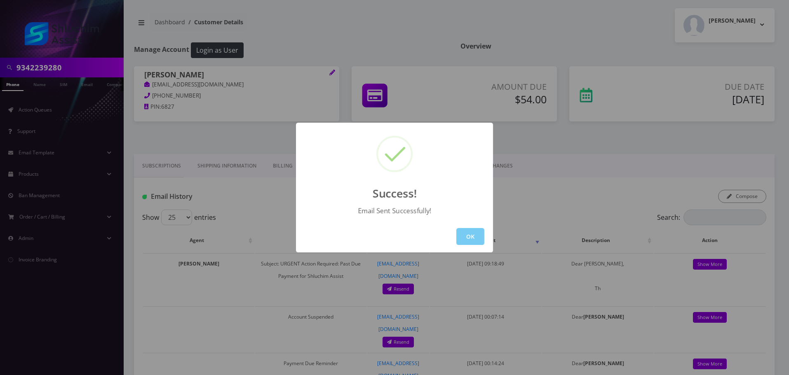
click at [468, 237] on button "OK" at bounding box center [470, 236] width 28 height 17
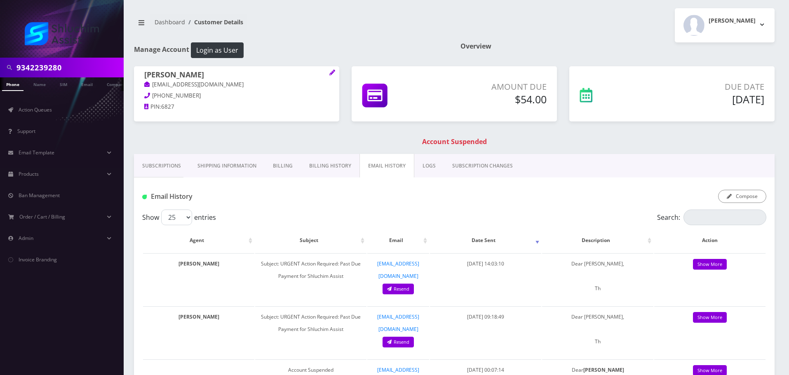
drag, startPoint x: 141, startPoint y: 160, endPoint x: 152, endPoint y: 165, distance: 12.3
click at [141, 160] on link "Subscriptions" at bounding box center [161, 166] width 55 height 24
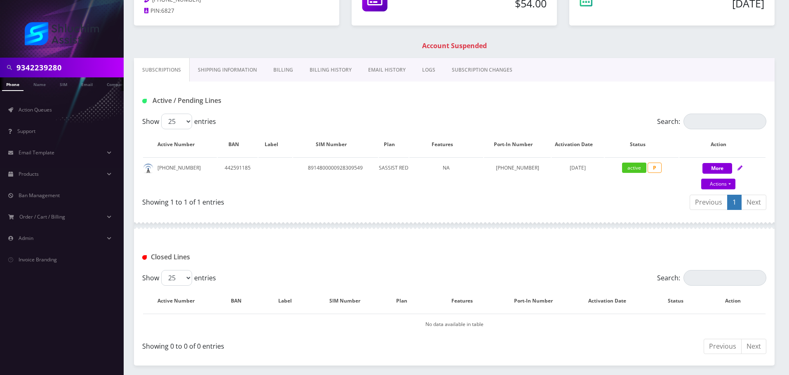
scroll to position [126, 0]
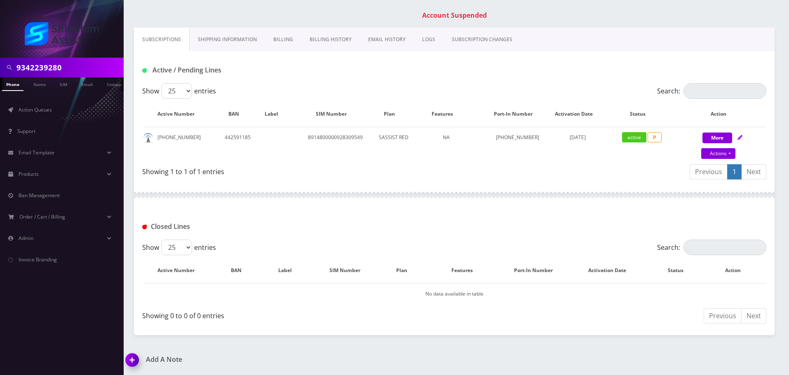
click at [57, 70] on input "9342239280" at bounding box center [68, 68] width 105 height 16
paste input "[EMAIL_ADDRESS][DOMAIN_NAME]"
click at [61, 67] on input "[EMAIL_ADDRESS][DOMAIN_NAME]" at bounding box center [68, 68] width 105 height 16
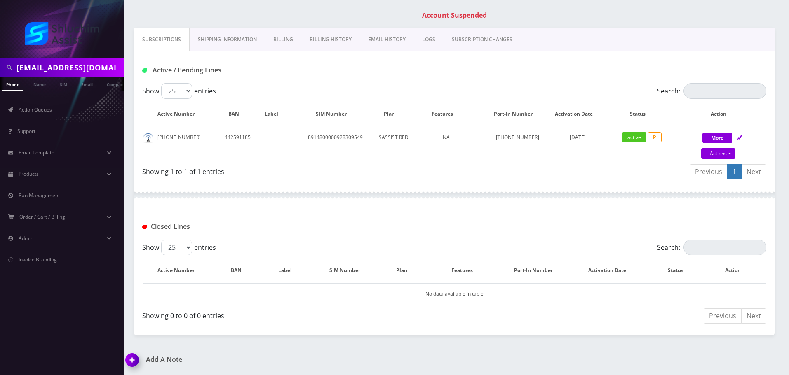
click at [75, 69] on input "[EMAIL_ADDRESS][DOMAIN_NAME]" at bounding box center [68, 68] width 105 height 16
click at [54, 69] on input "[EMAIL_ADDRESS][DOMAIN_NAME]" at bounding box center [68, 68] width 105 height 16
click at [63, 69] on input "[EMAIL_ADDRESS][DOMAIN_NAME]" at bounding box center [68, 68] width 105 height 16
type input "[EMAIL_ADDRESS][DOMAIN_NAME]"
click at [86, 83] on link "Email" at bounding box center [87, 84] width 20 height 14
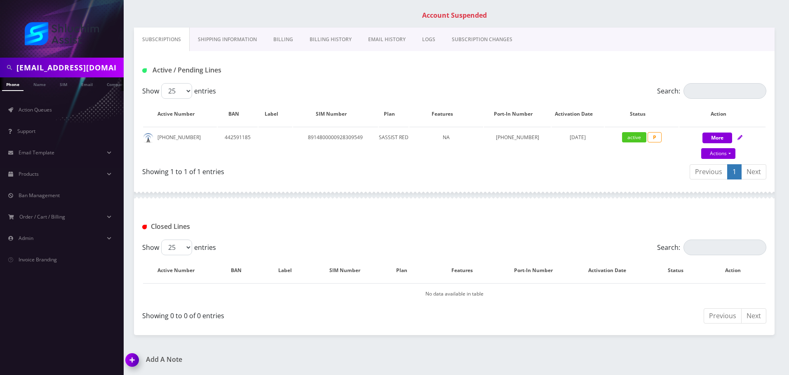
scroll to position [0, 4]
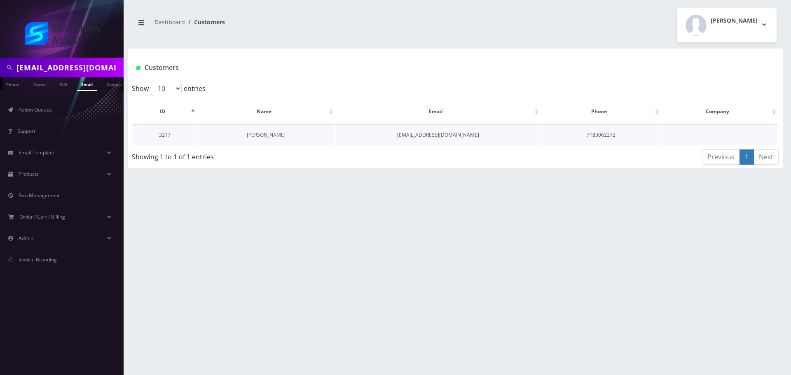
click at [270, 133] on link "[PERSON_NAME]" at bounding box center [266, 134] width 39 height 7
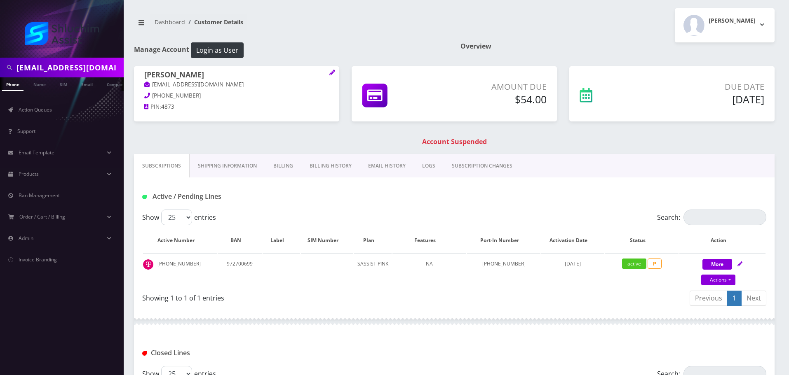
click at [301, 170] on link "Billing History" at bounding box center [330, 166] width 59 height 24
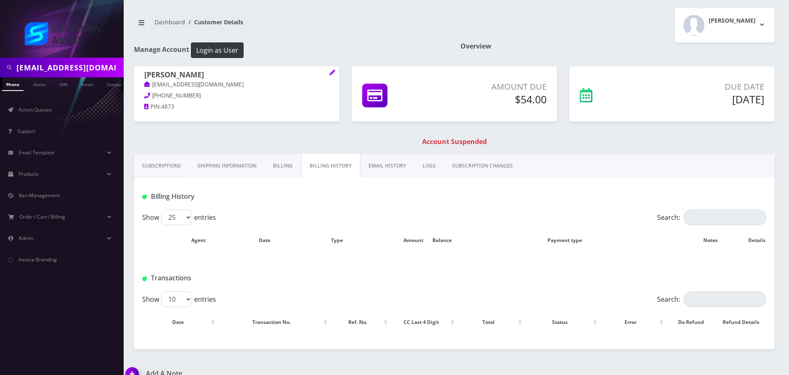
click at [318, 170] on link "Billing History" at bounding box center [330, 166] width 59 height 24
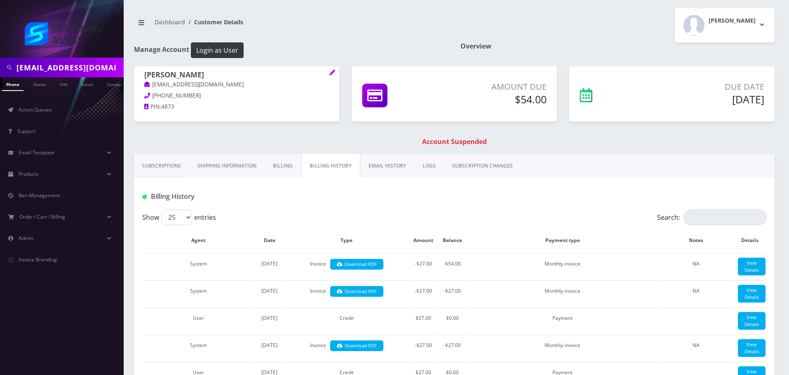
click at [373, 168] on link "EMAIL HISTORY" at bounding box center [387, 166] width 54 height 24
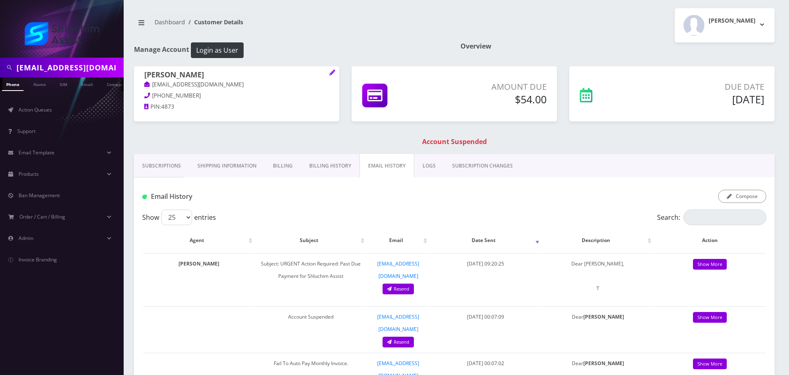
click at [750, 183] on div "Email History Compose" at bounding box center [454, 194] width 640 height 32
click at [739, 190] on button "Compose" at bounding box center [742, 196] width 48 height 13
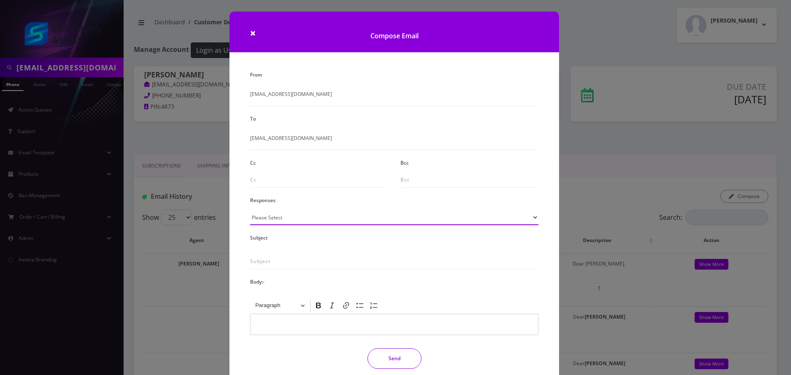
click at [297, 220] on select "Please Select TMobile port Unable to activate CH Pickup Past Due Pick up follow…" at bounding box center [394, 218] width 288 height 16
select select "29"
click at [250, 210] on select "Please Select TMobile port Unable to activate CH Pickup Past Due Pick up follow…" at bounding box center [394, 218] width 288 height 16
type input "Subject: URGENT Action Required: Past Due Payment for Shluchim Assist"
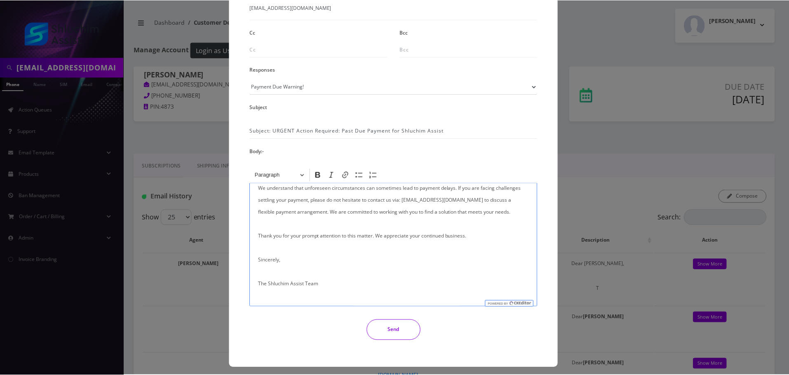
scroll to position [135, 0]
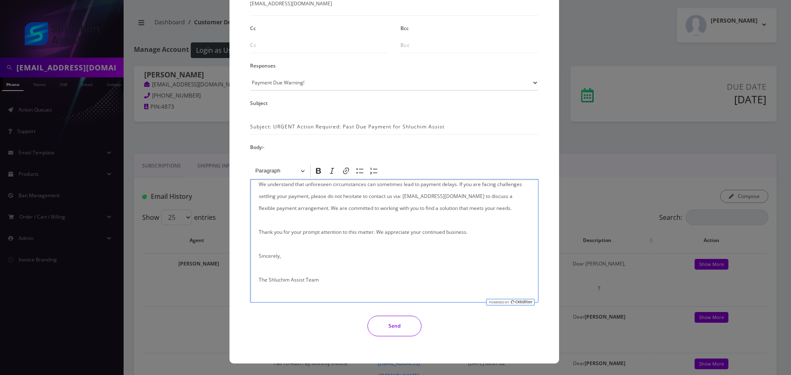
click at [397, 319] on button "Send" at bounding box center [395, 326] width 54 height 21
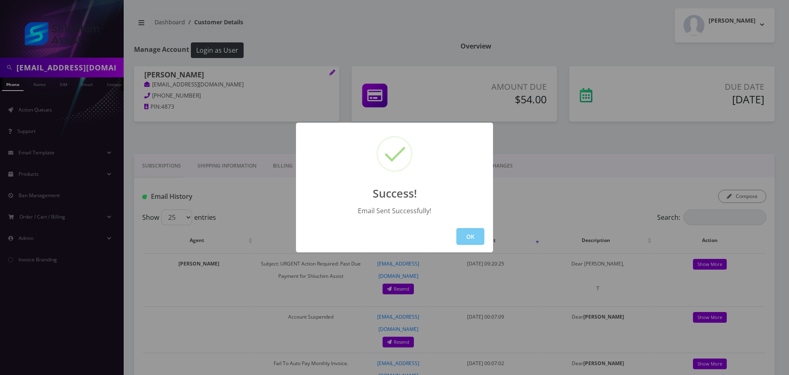
click at [480, 240] on button "OK" at bounding box center [470, 236] width 28 height 17
